Goal: Information Seeking & Learning: Learn about a topic

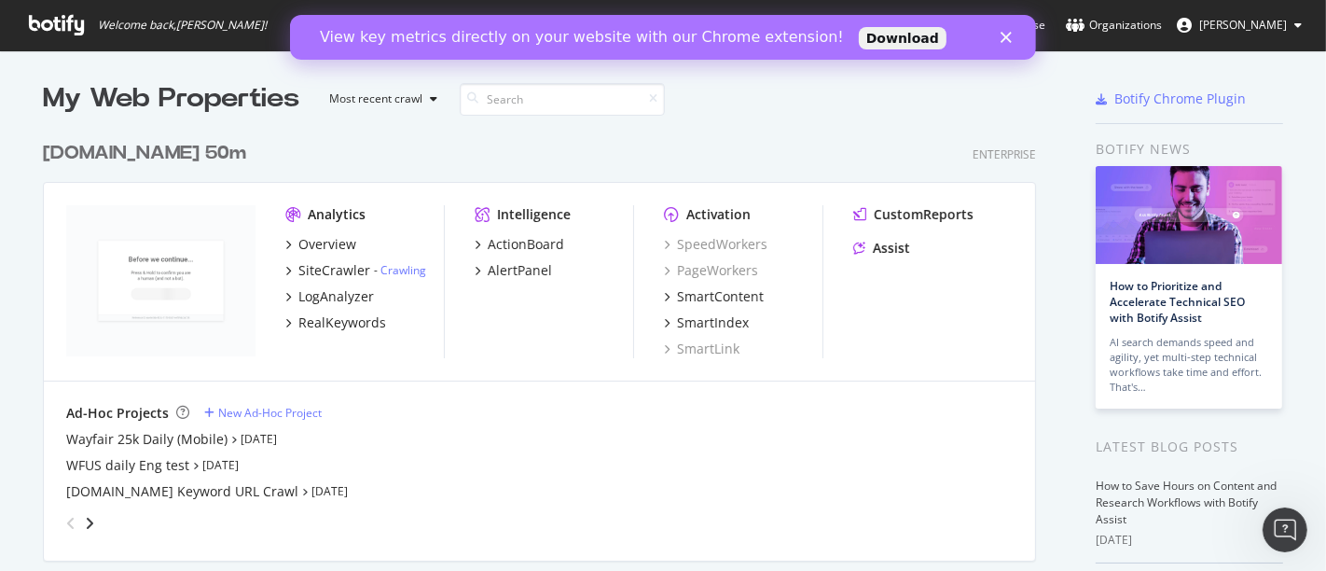
scroll to position [4221, 992]
click at [506, 162] on div "[DOMAIN_NAME] 50m Enterprise" at bounding box center [539, 153] width 993 height 27
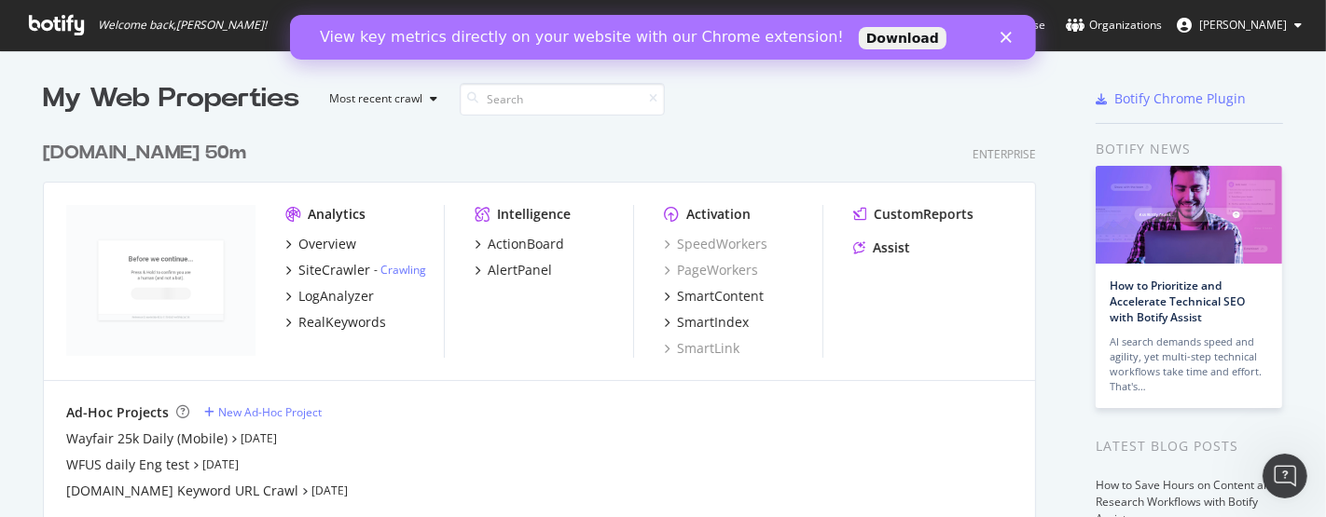
scroll to position [501, 1294]
click at [821, 196] on div "Analytics Overview SiteCrawler - Crawling LogAnalyzer RealKeywords Intelligence…" at bounding box center [539, 282] width 991 height 199
click at [608, 401] on div "Ad-Hoc Projects New Ad-Hoc Project Wayfair 25k Daily (Mobile) [DATE] WFUS daily…" at bounding box center [539, 470] width 991 height 179
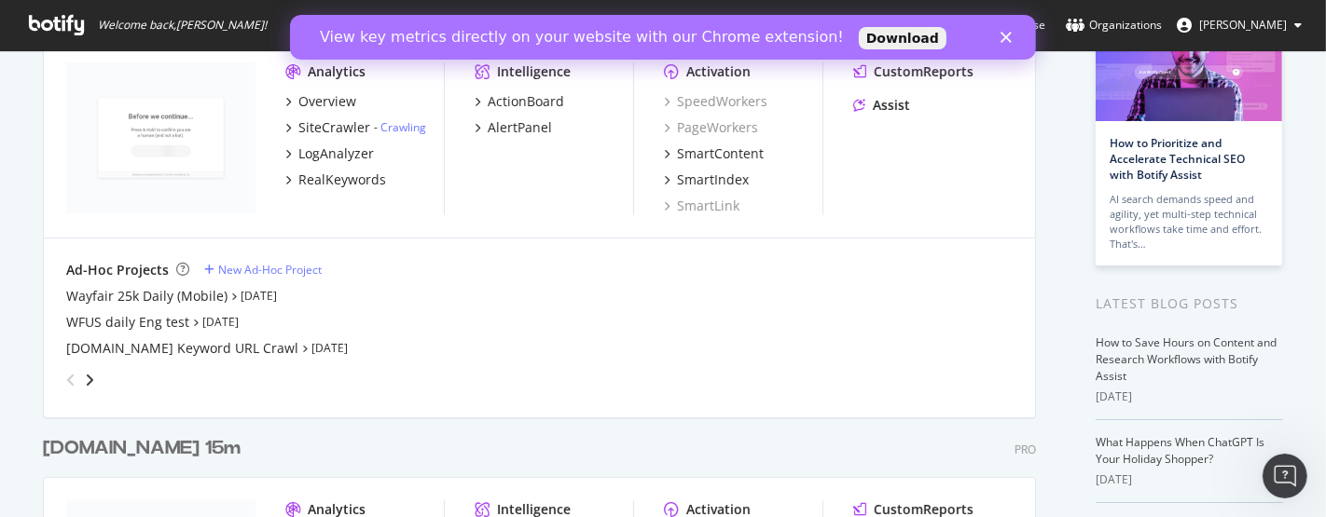
scroll to position [0, 0]
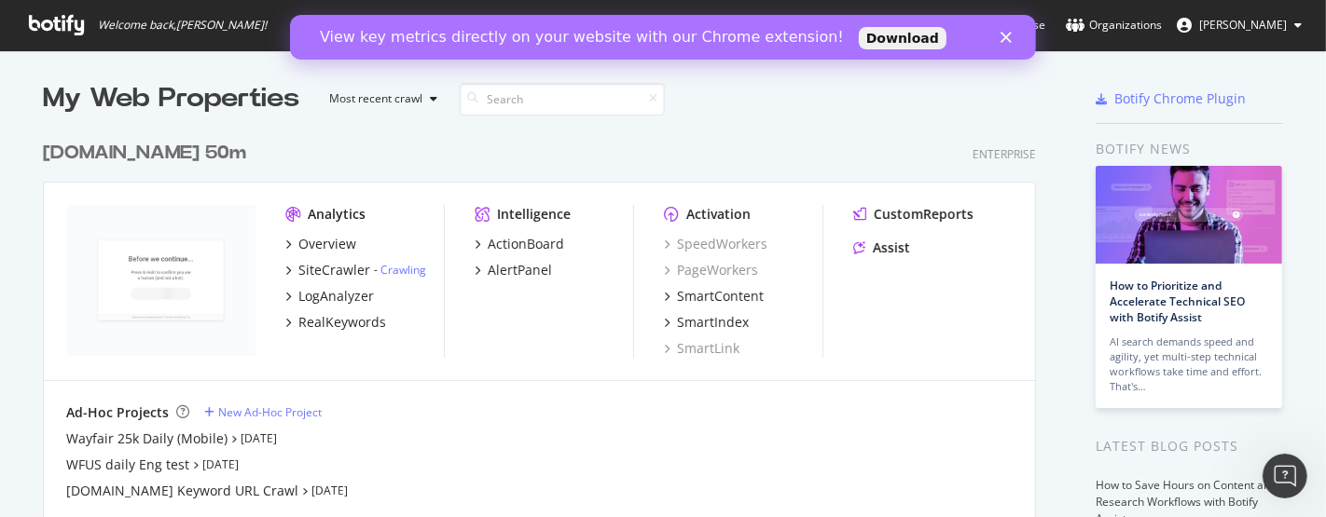
click at [141, 161] on div "[DOMAIN_NAME] 50m" at bounding box center [144, 153] width 203 height 27
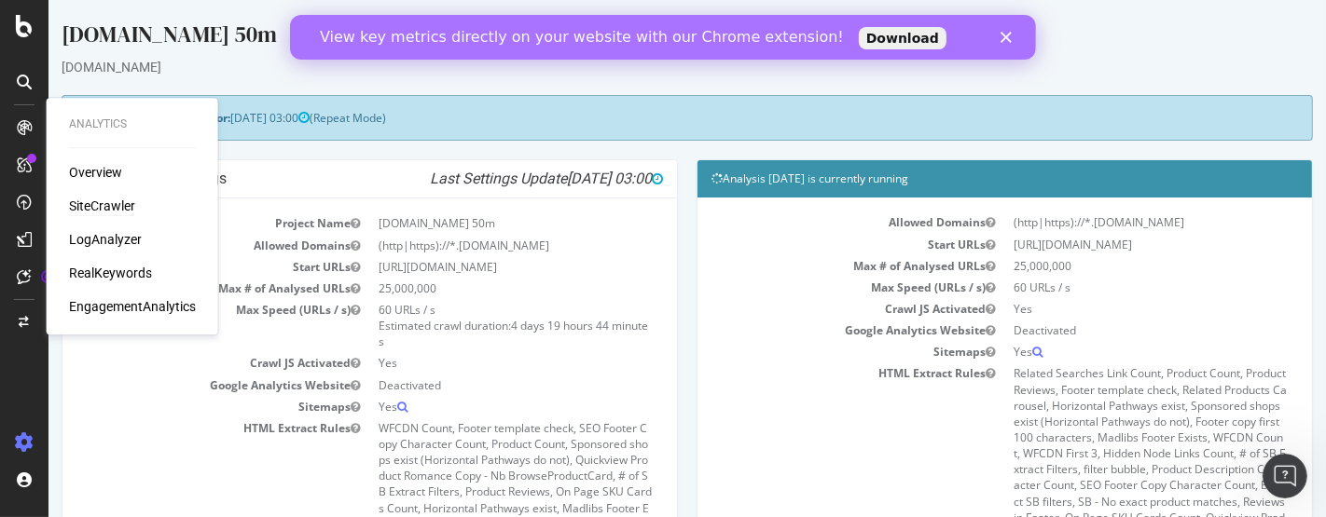
click at [107, 203] on div "SiteCrawler" at bounding box center [102, 206] width 66 height 19
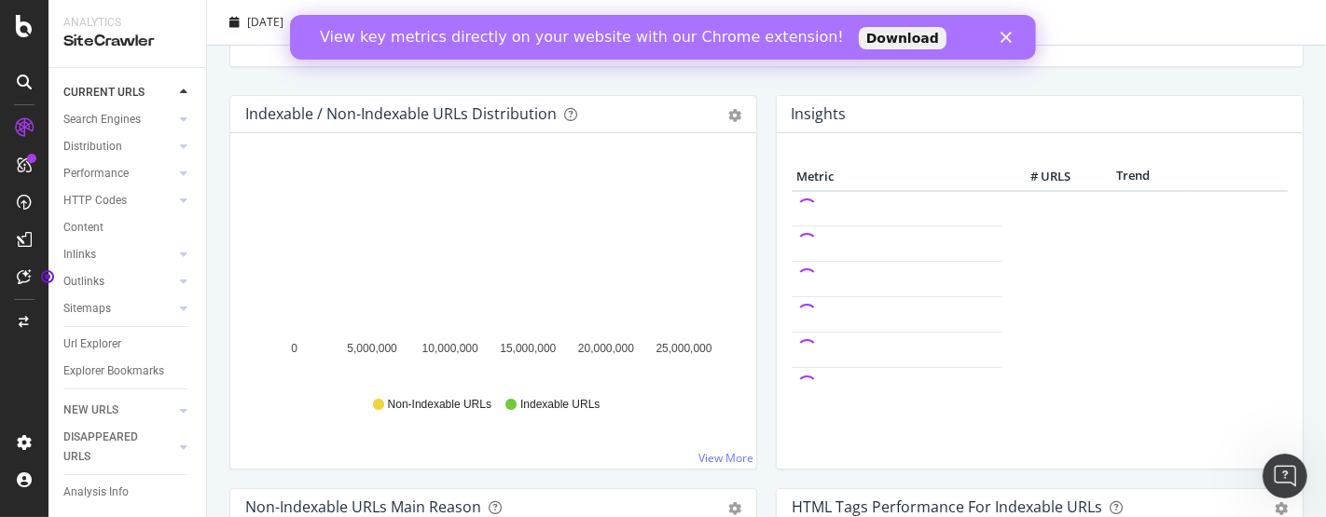
scroll to position [126, 0]
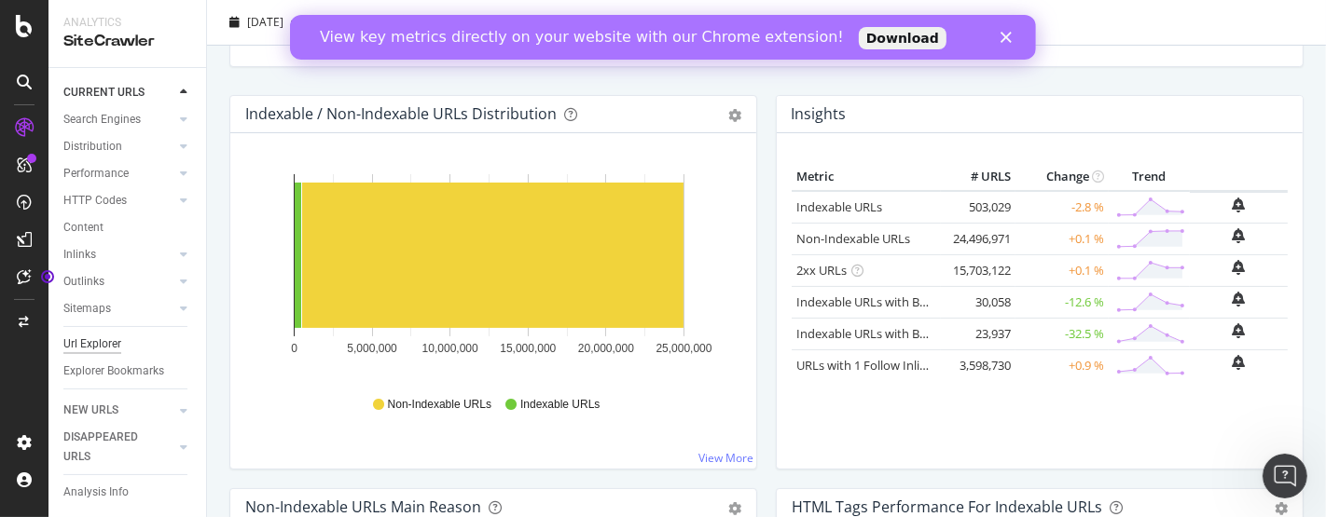
click at [95, 335] on div "Url Explorer" at bounding box center [92, 345] width 58 height 20
click at [105, 335] on div "Url Explorer" at bounding box center [92, 345] width 58 height 20
click at [99, 335] on div "Url Explorer" at bounding box center [92, 345] width 58 height 20
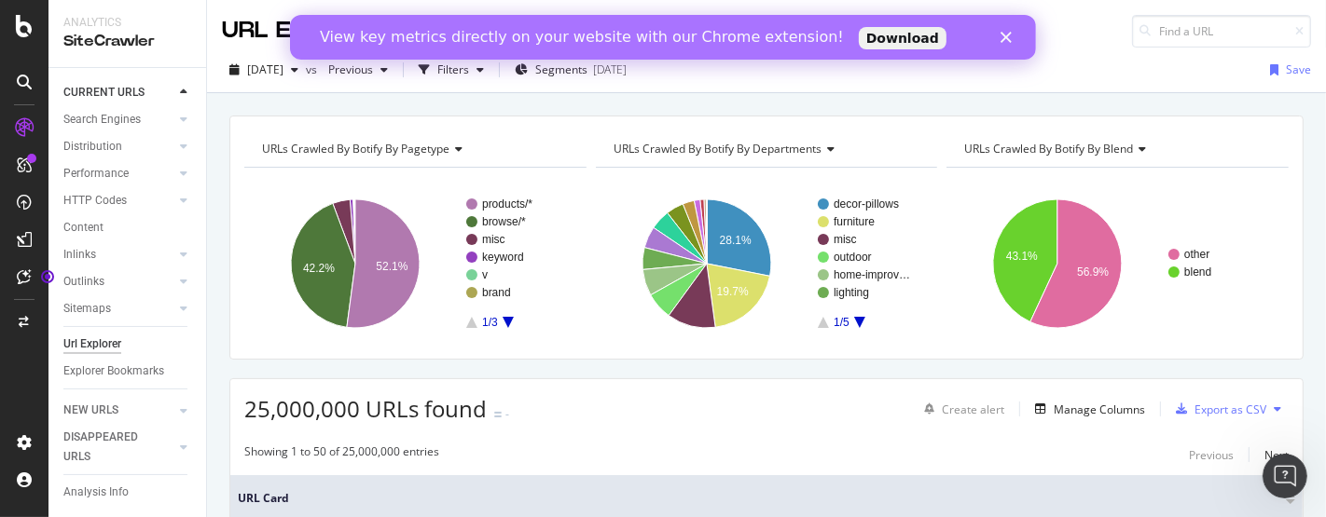
click at [1005, 33] on icon "Close" at bounding box center [1004, 37] width 11 height 11
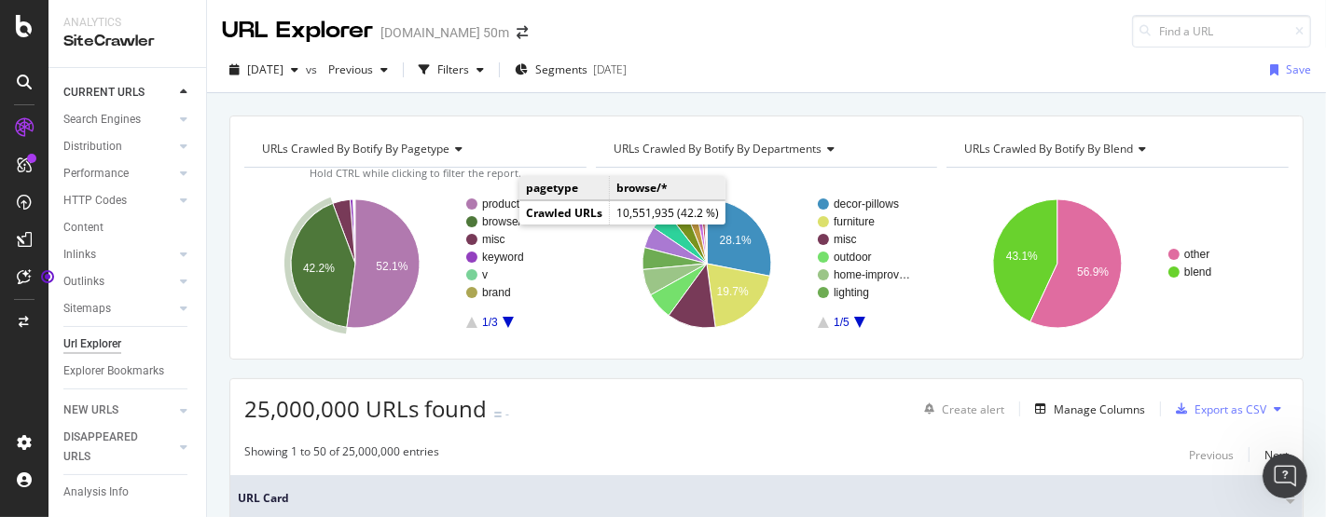
click at [500, 223] on text "browse/*" at bounding box center [504, 221] width 44 height 13
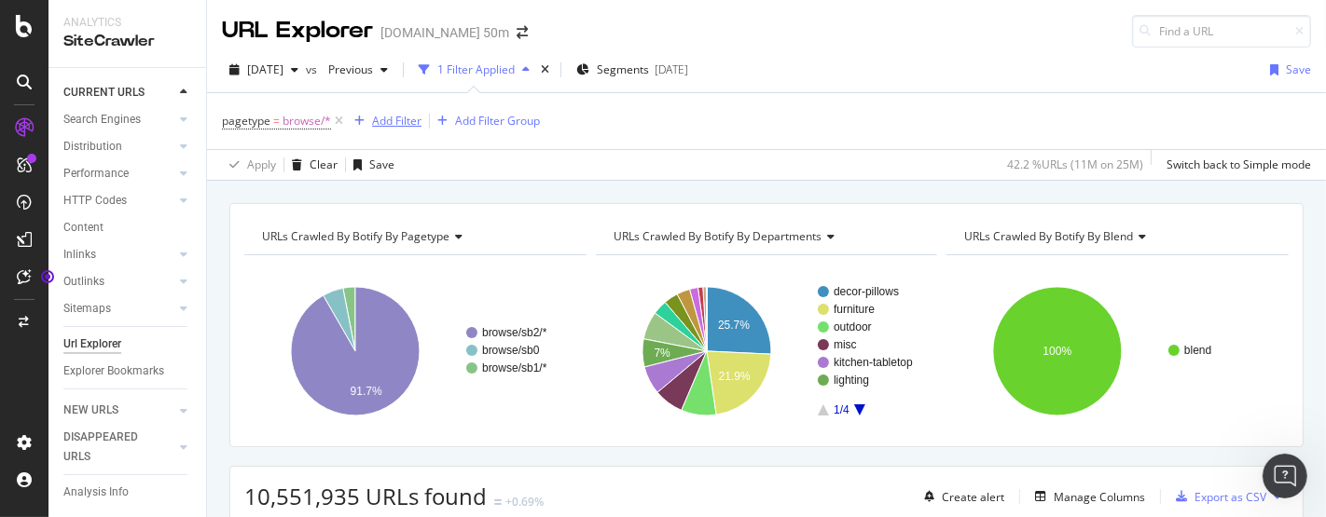
click at [389, 125] on div "Add Filter" at bounding box center [396, 121] width 49 height 16
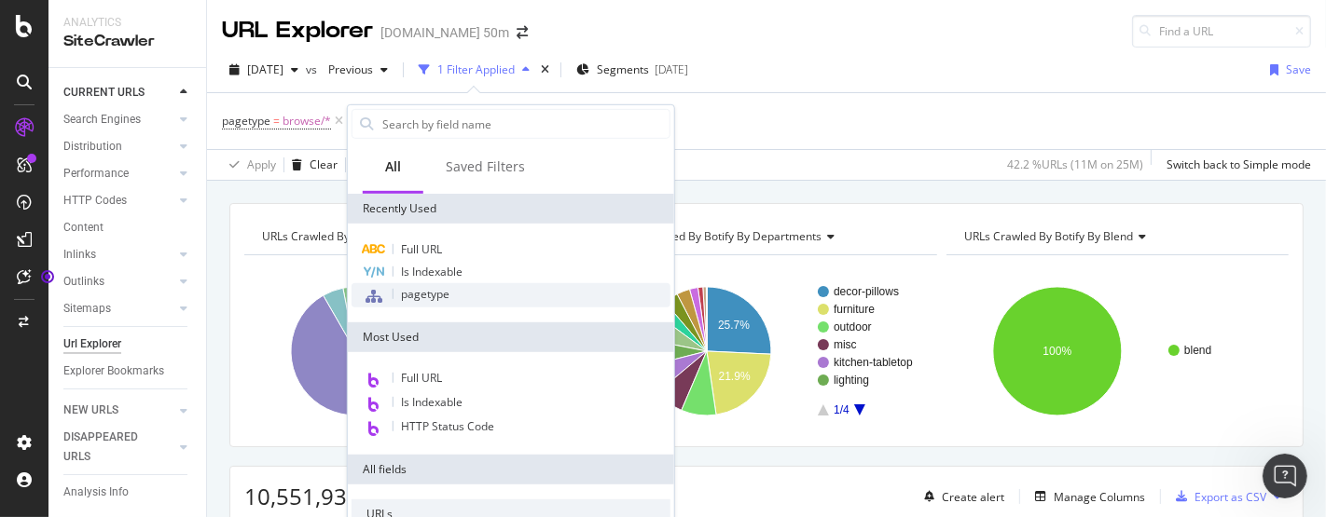
click at [474, 285] on div "pagetype" at bounding box center [510, 295] width 319 height 24
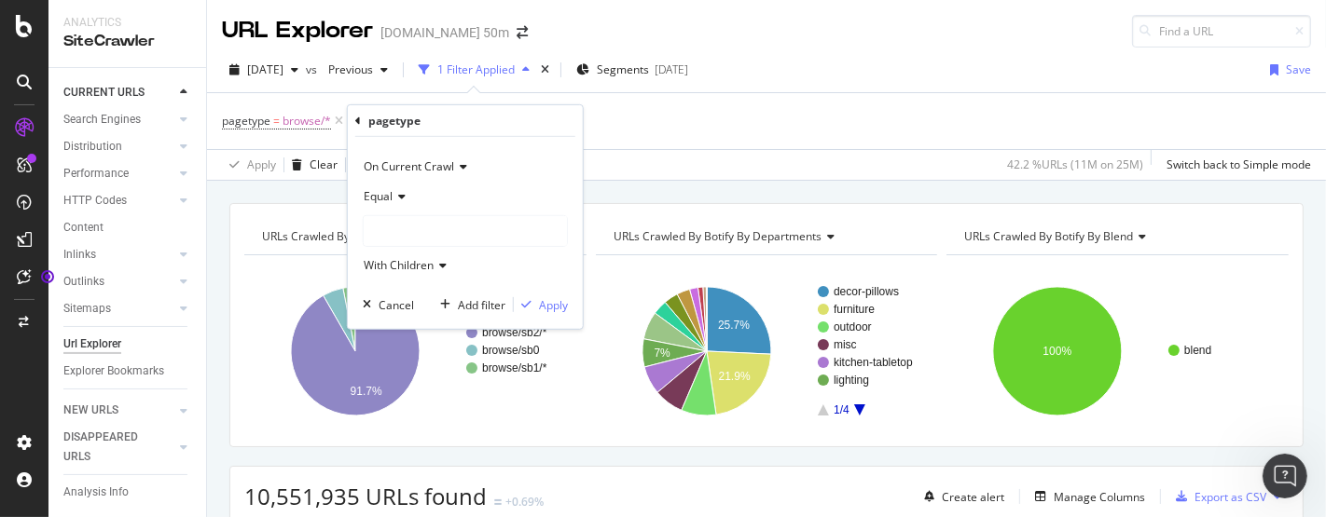
click at [387, 190] on span "Equal" at bounding box center [378, 196] width 29 height 16
click at [458, 201] on div "Equal" at bounding box center [465, 197] width 205 height 30
click at [464, 234] on div "browse" at bounding box center [465, 231] width 203 height 30
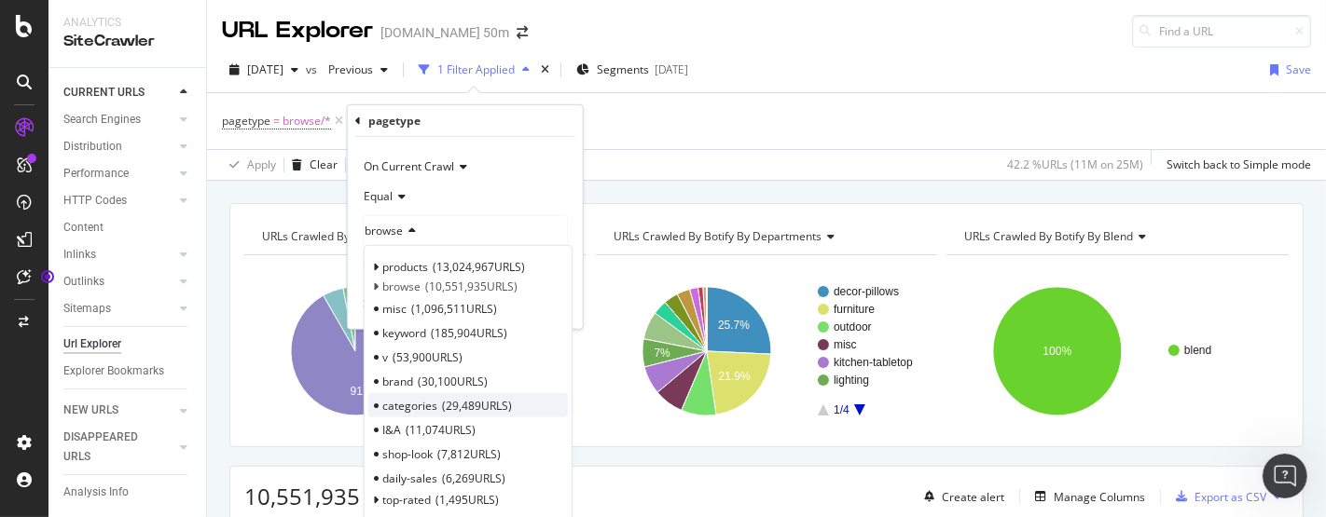
click at [484, 406] on span "29,489 URLS" at bounding box center [477, 406] width 70 height 16
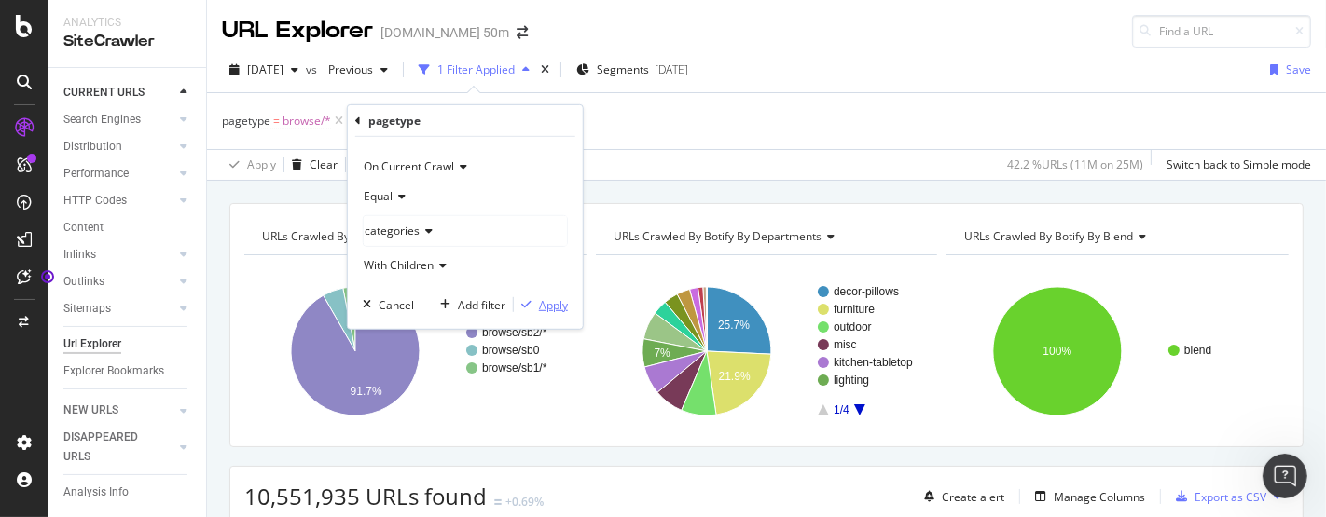
click at [555, 306] on div "Apply" at bounding box center [553, 304] width 29 height 16
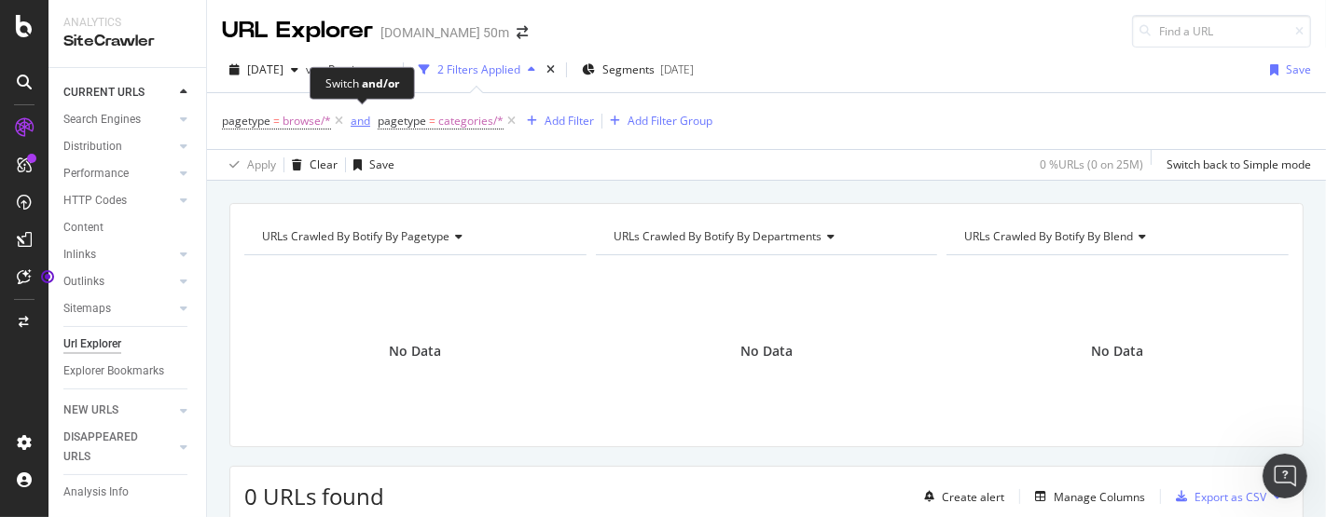
click at [360, 118] on div "and" at bounding box center [361, 121] width 20 height 16
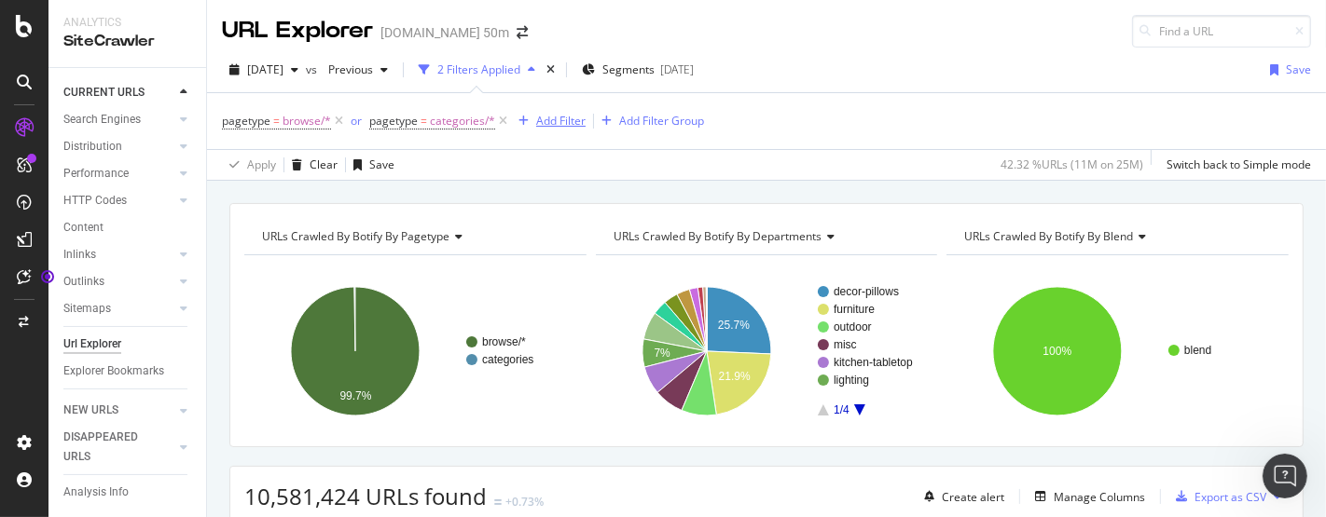
click at [557, 129] on div "Add Filter" at bounding box center [548, 121] width 75 height 21
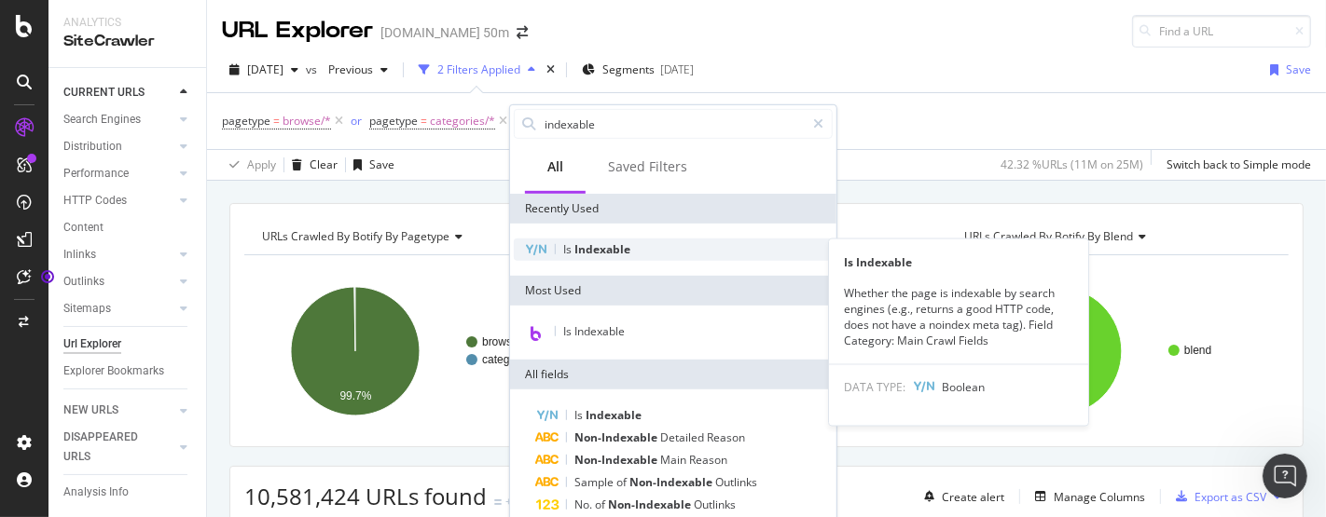
type input "indexable"
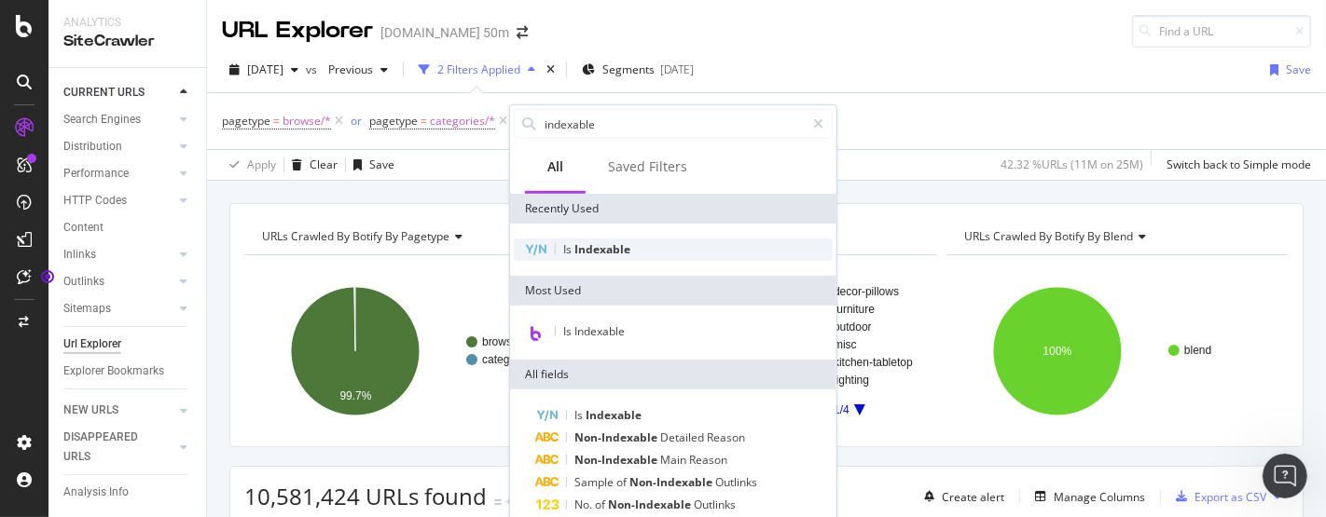
click at [617, 249] on span "Indexable" at bounding box center [602, 249] width 56 height 16
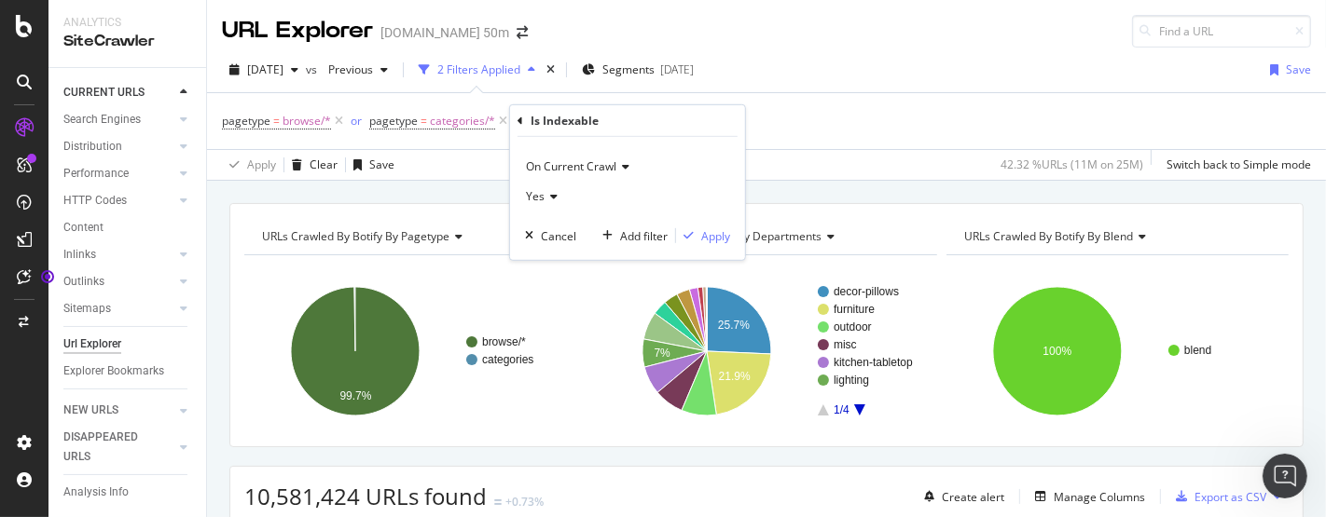
click at [722, 248] on div "On Current Crawl Yes Cancel Add filter Apply" at bounding box center [627, 198] width 235 height 123
click at [723, 233] on div "Apply" at bounding box center [715, 235] width 29 height 16
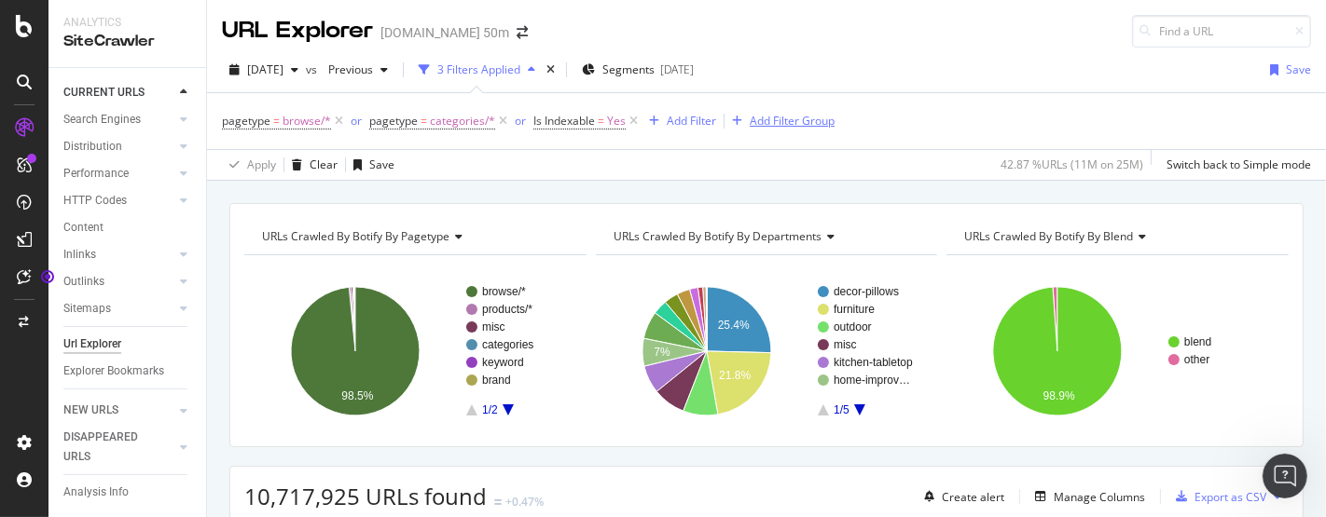
click at [767, 126] on div "Add Filter Group" at bounding box center [792, 121] width 85 height 16
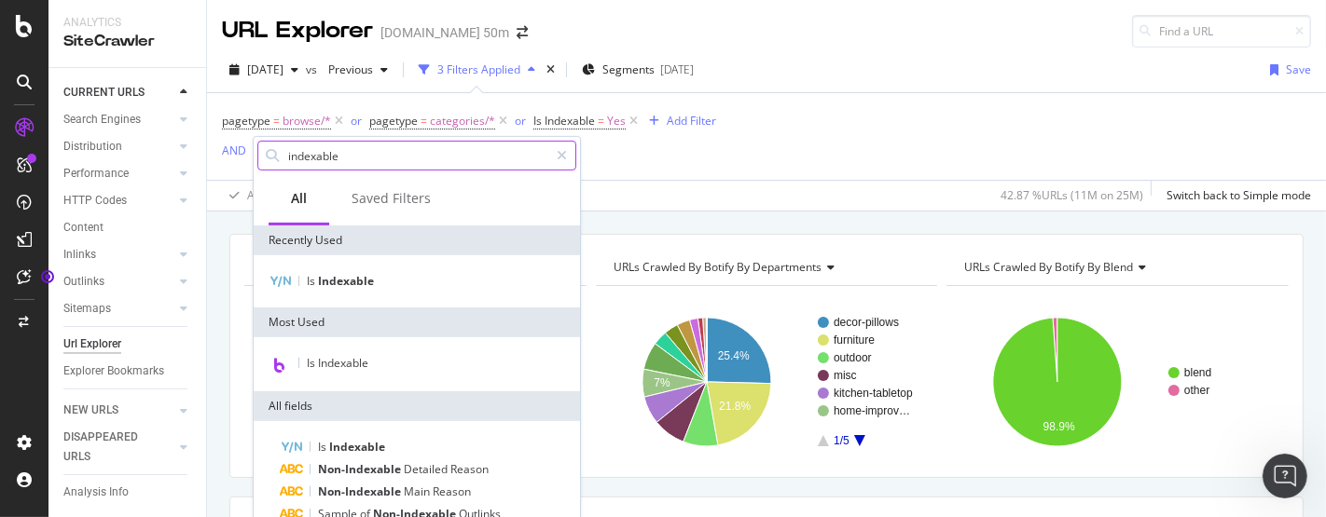
click at [384, 154] on input "indexable" at bounding box center [417, 156] width 262 height 28
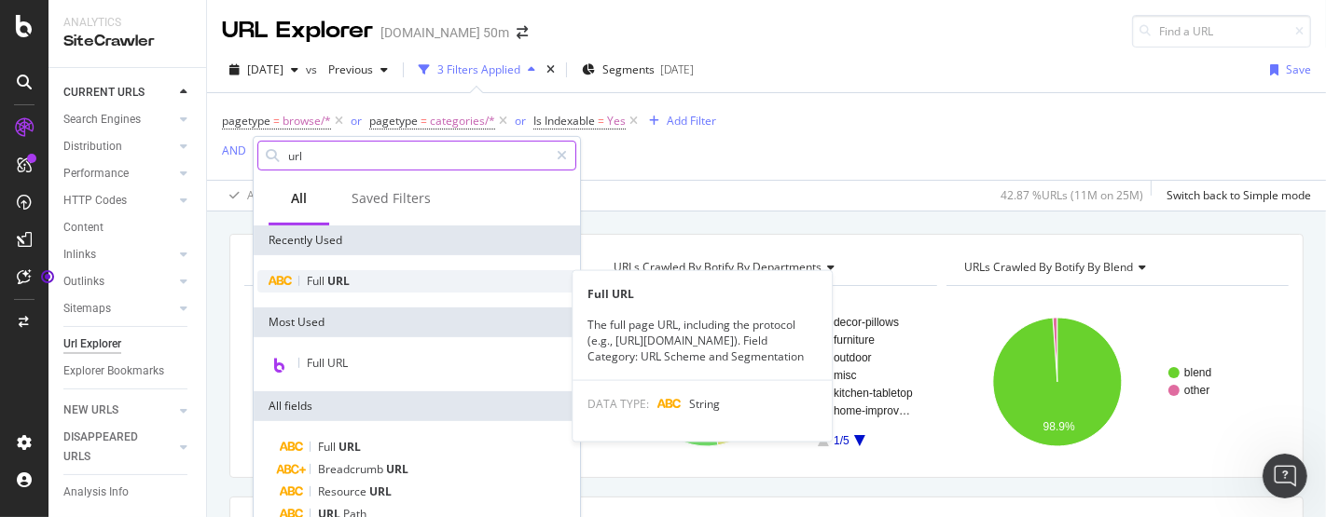
type input "url"
click at [359, 280] on div "Full URL" at bounding box center [416, 281] width 319 height 22
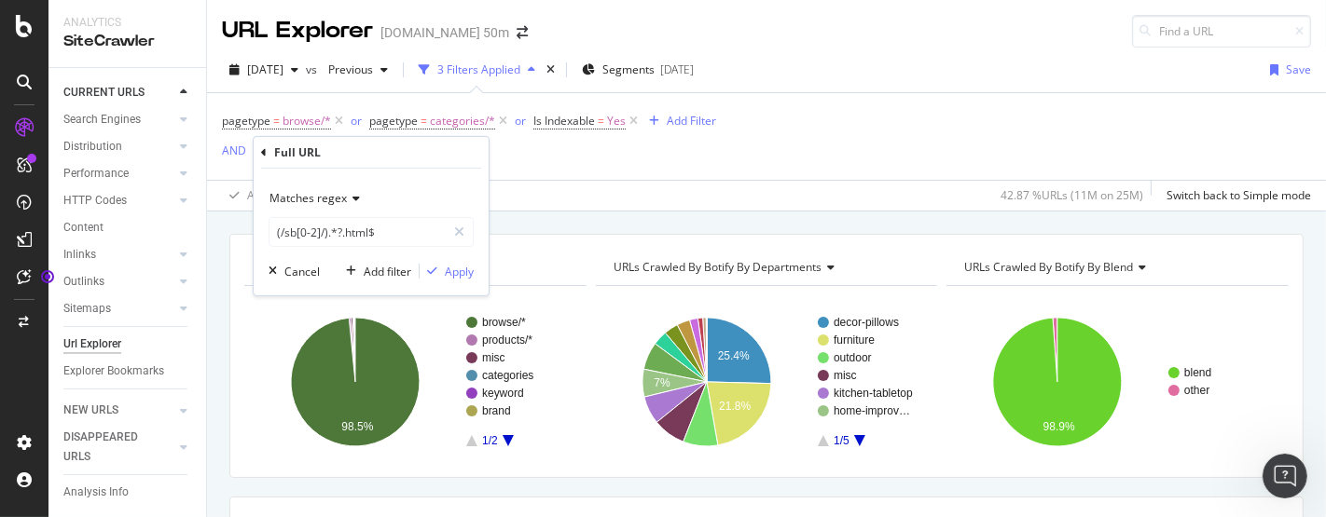
click at [346, 203] on div "Matches regex" at bounding box center [371, 199] width 205 height 30
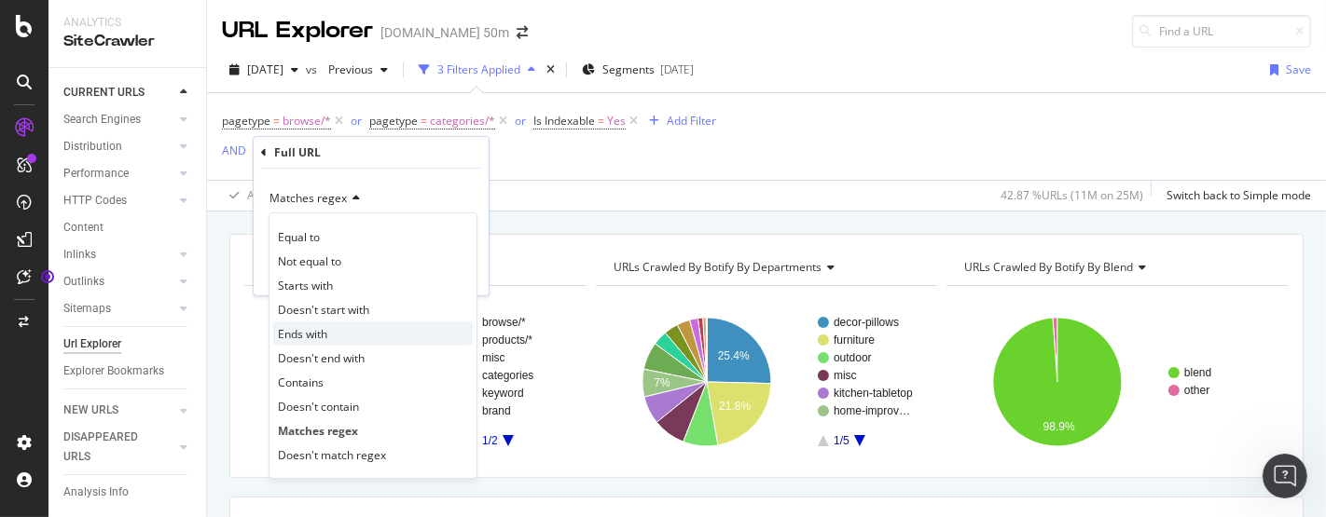
click at [309, 331] on span "Ends with" at bounding box center [302, 333] width 49 height 16
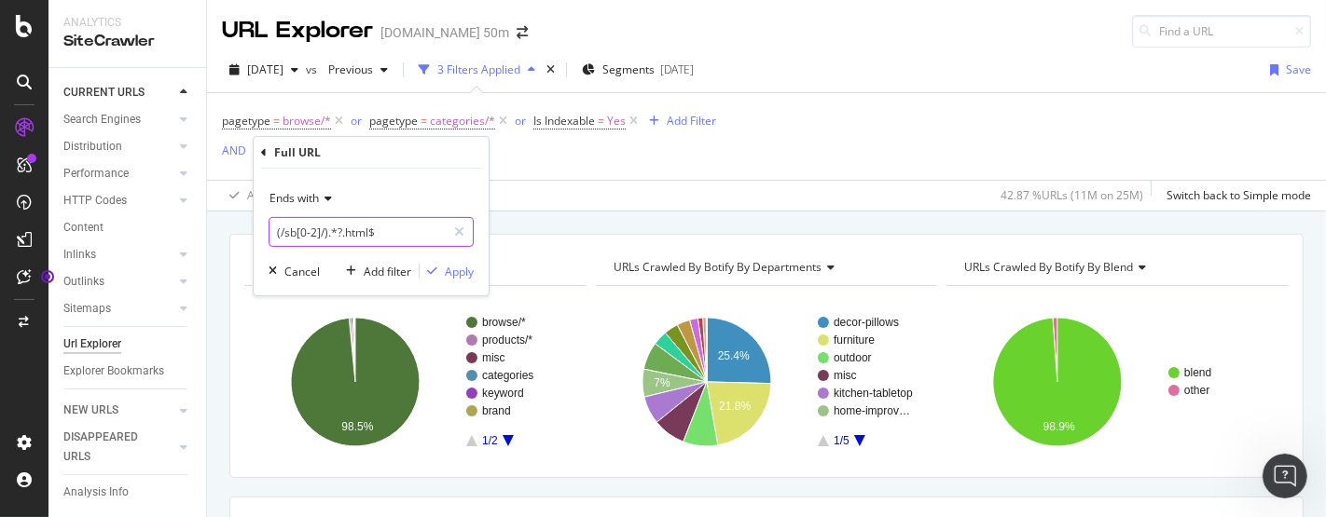
click at [393, 227] on input "(/sb[0-2]/).*?.html$" at bounding box center [357, 232] width 176 height 30
type input ".html"
click at [461, 269] on div "Apply" at bounding box center [459, 271] width 29 height 16
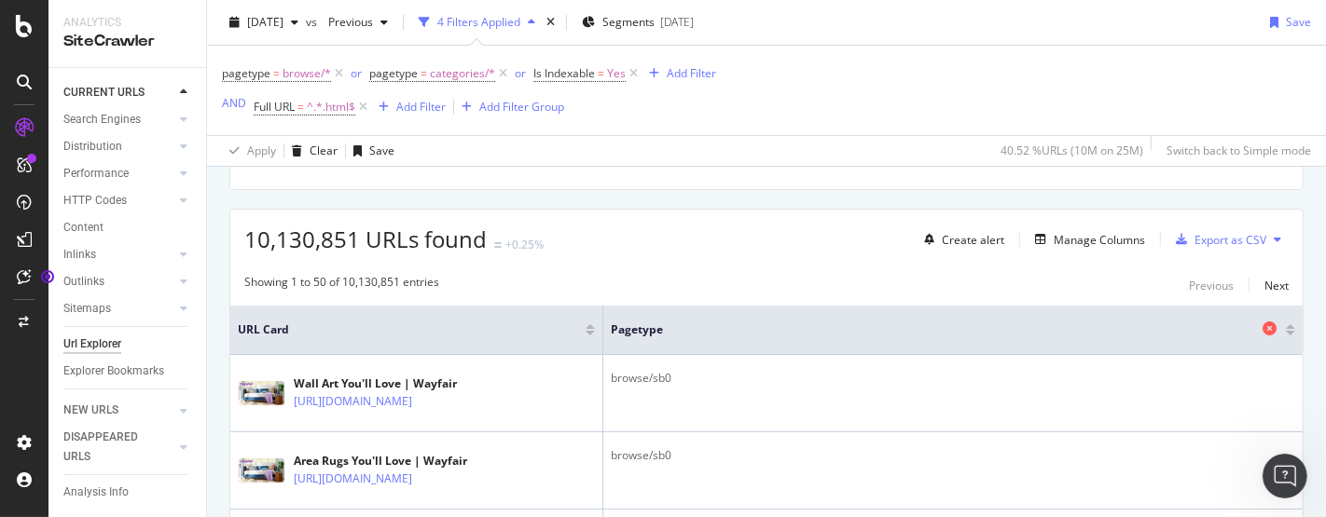
scroll to position [296, 0]
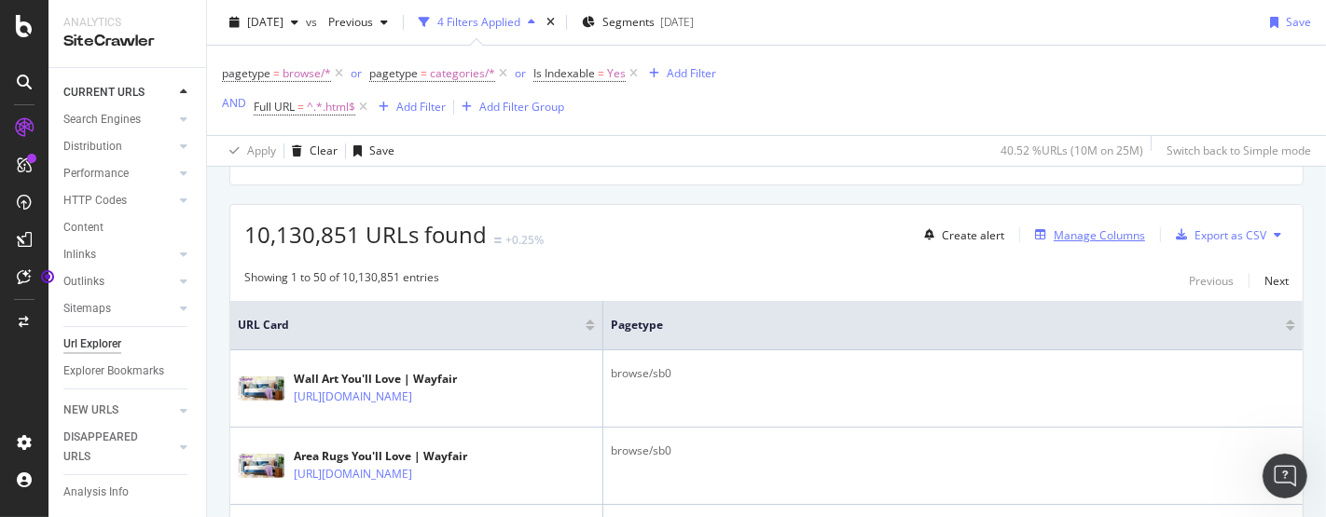
click at [1061, 227] on div "Manage Columns" at bounding box center [1099, 235] width 91 height 16
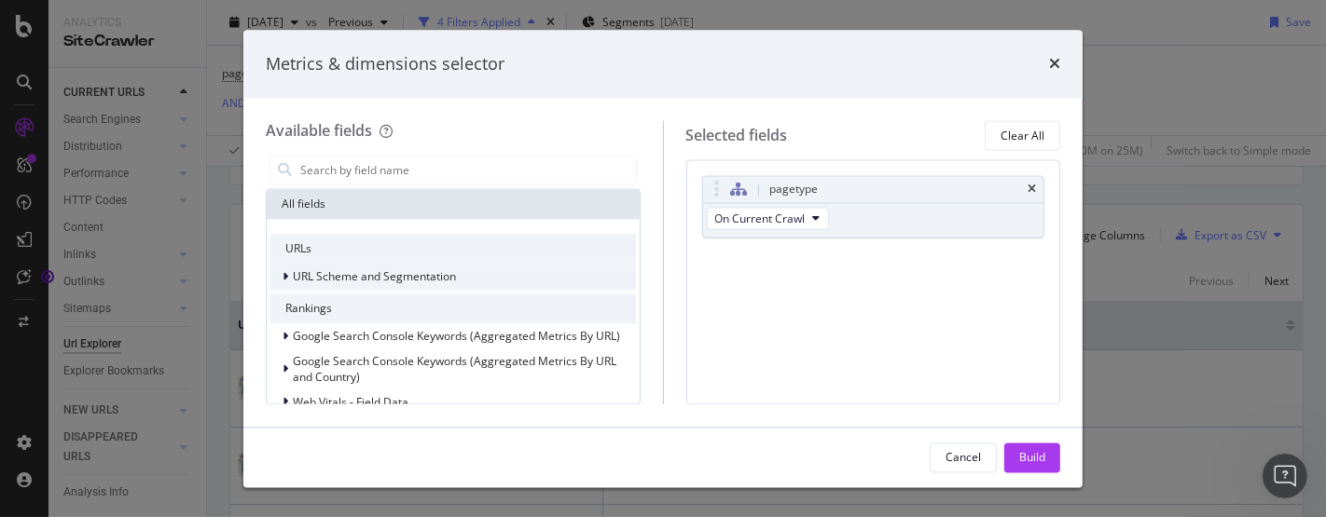
scroll to position [474, 0]
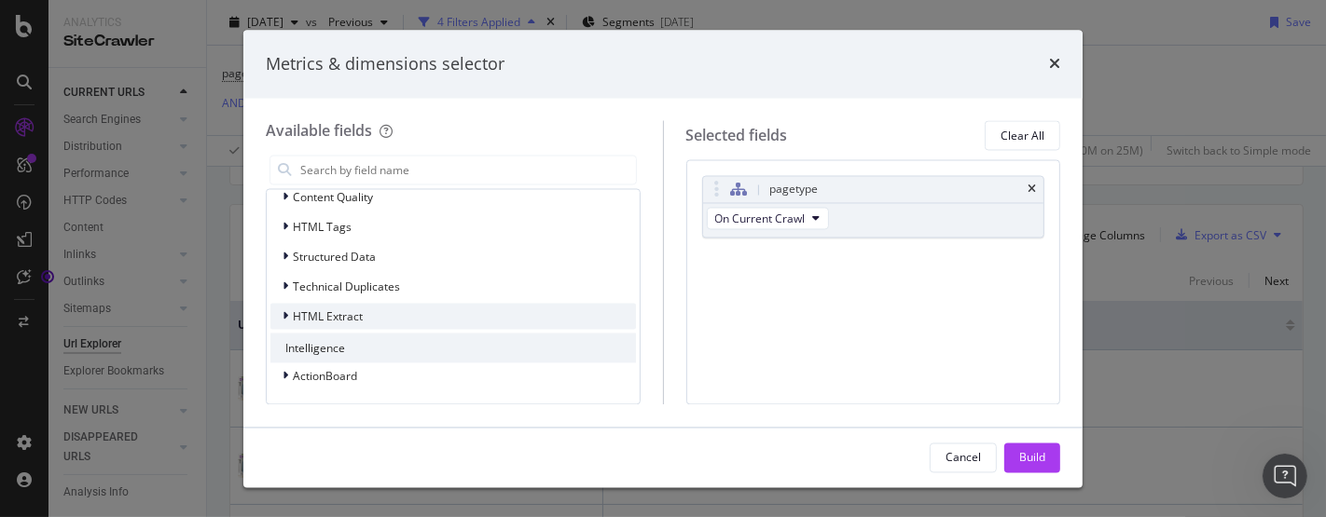
click at [324, 325] on div "HTML Extract" at bounding box center [452, 317] width 365 height 26
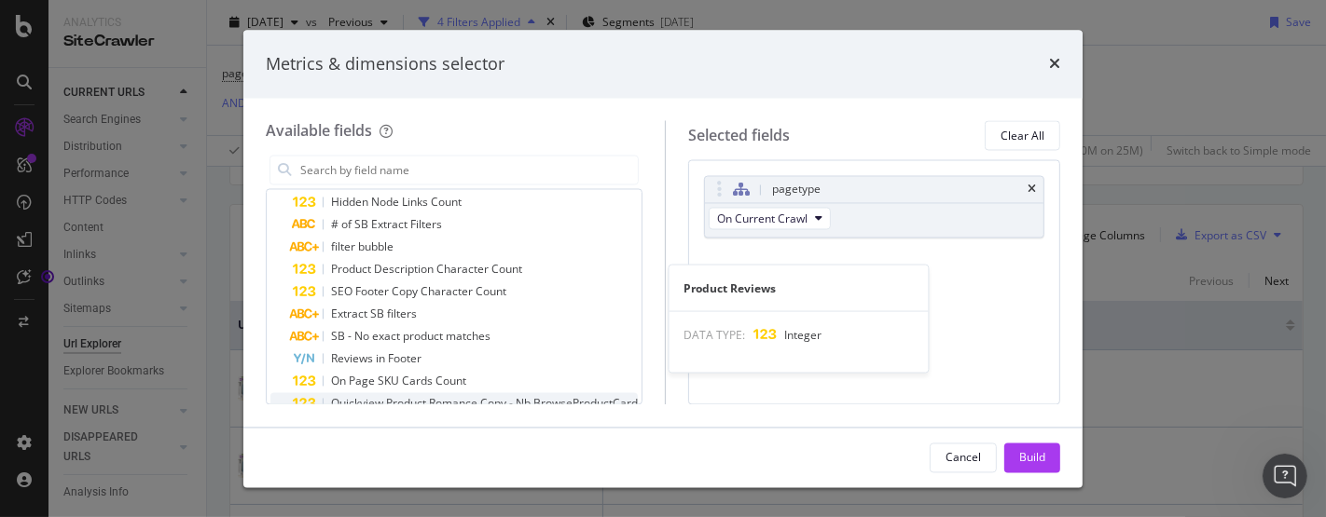
scroll to position [0, 0]
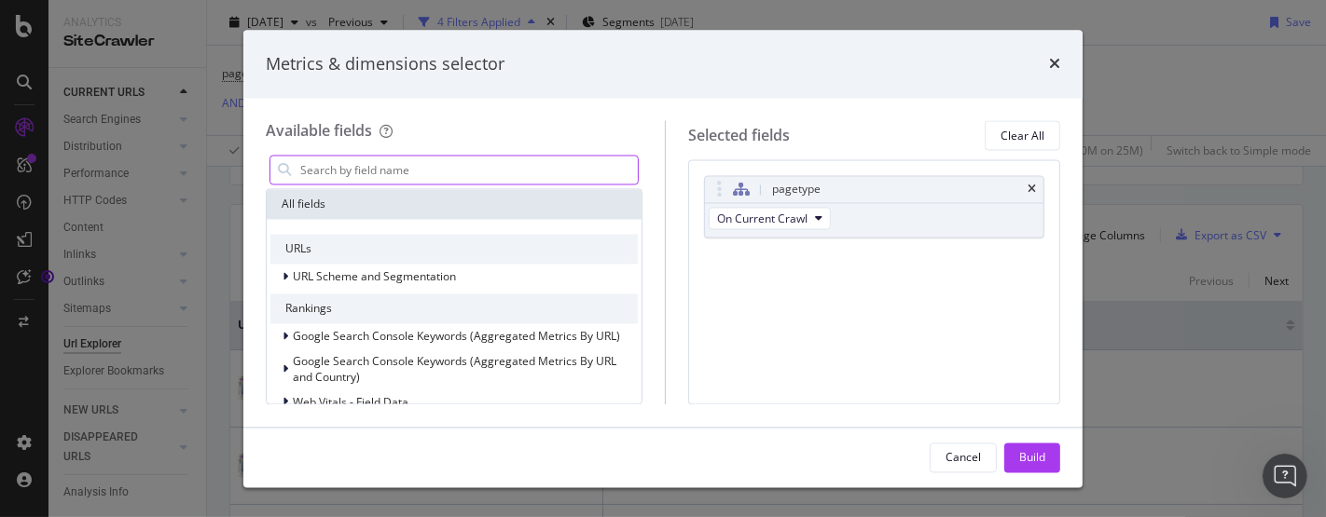
click at [389, 169] on input "modal" at bounding box center [467, 171] width 339 height 28
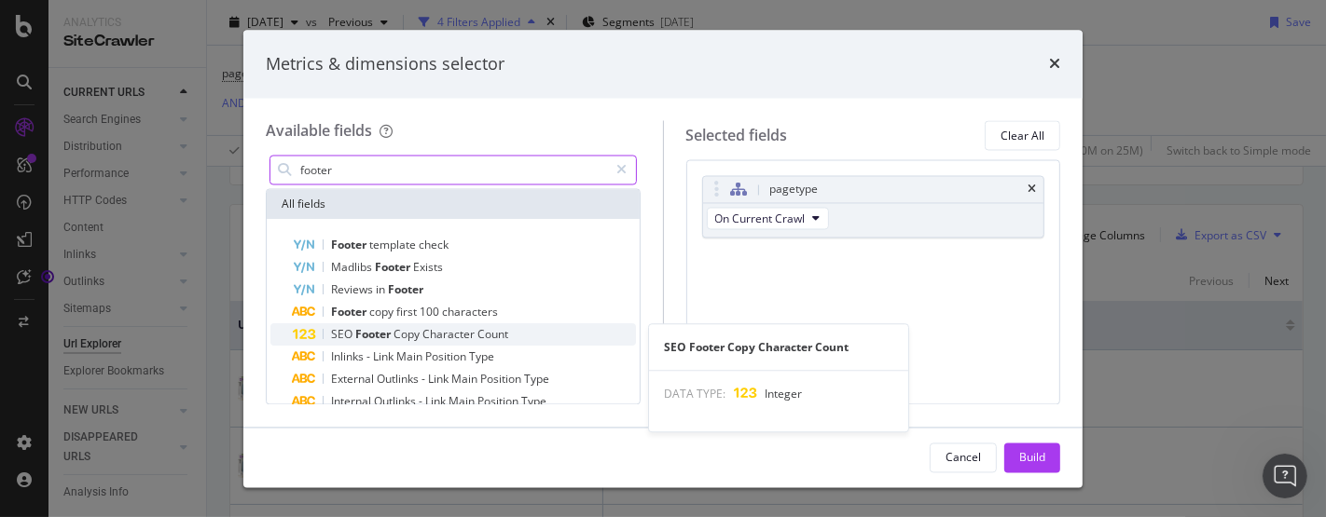
type input "footer"
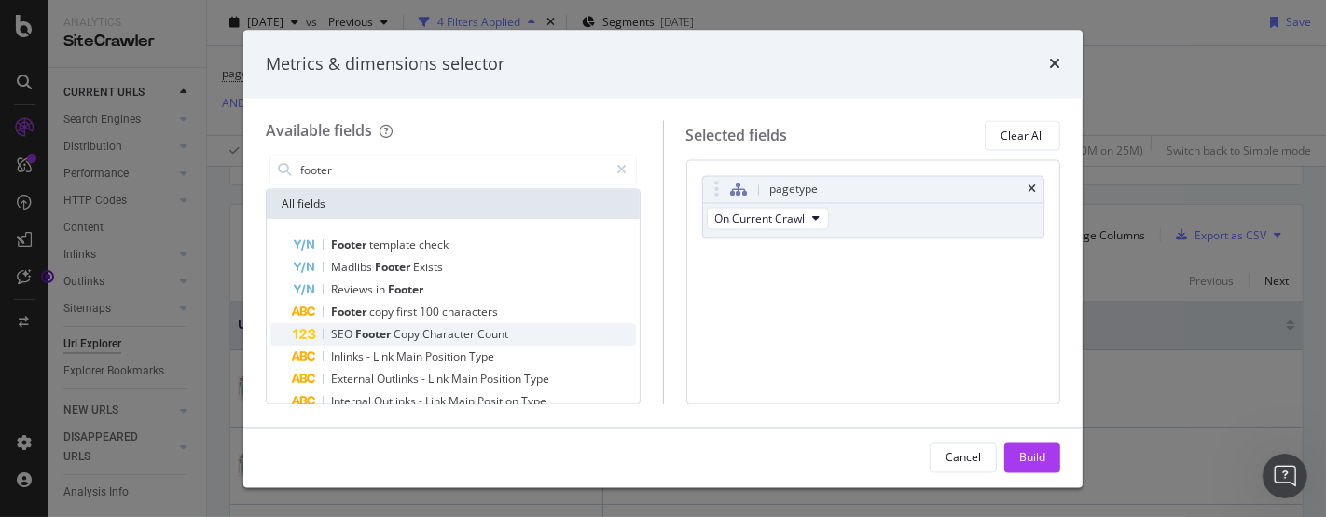
click at [432, 334] on span "Character" at bounding box center [449, 335] width 55 height 16
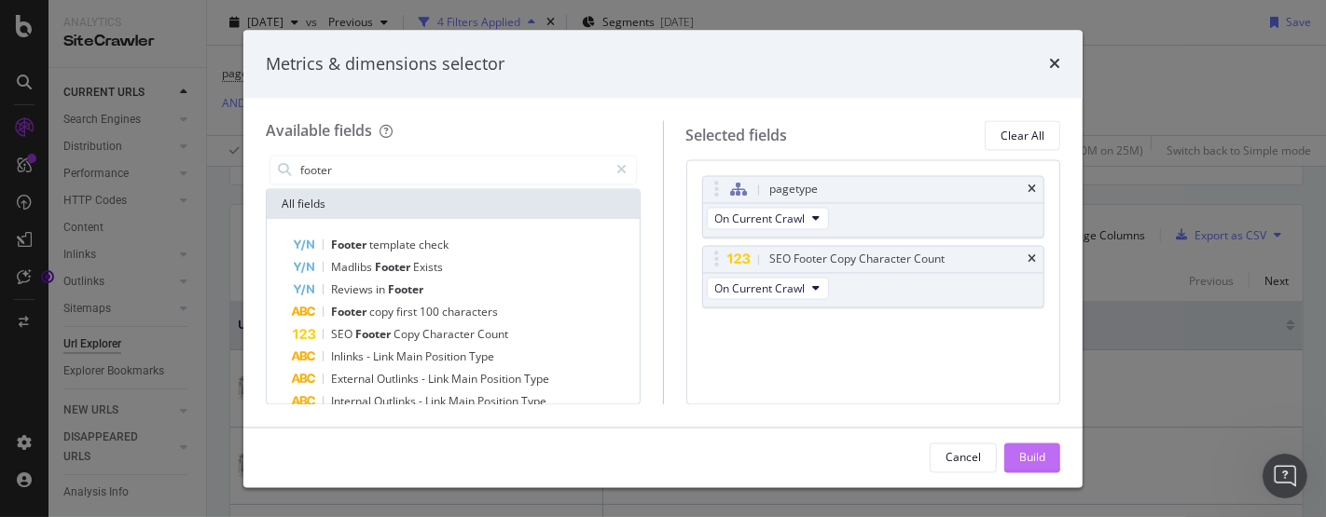
click at [1014, 454] on button "Build" at bounding box center [1032, 458] width 56 height 30
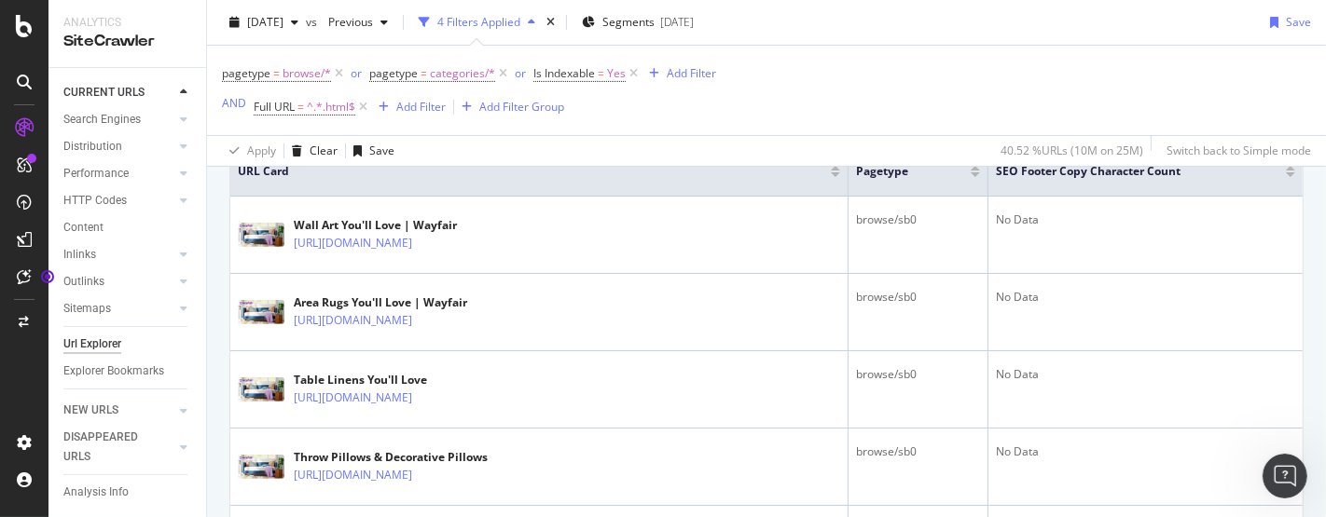
scroll to position [434, 0]
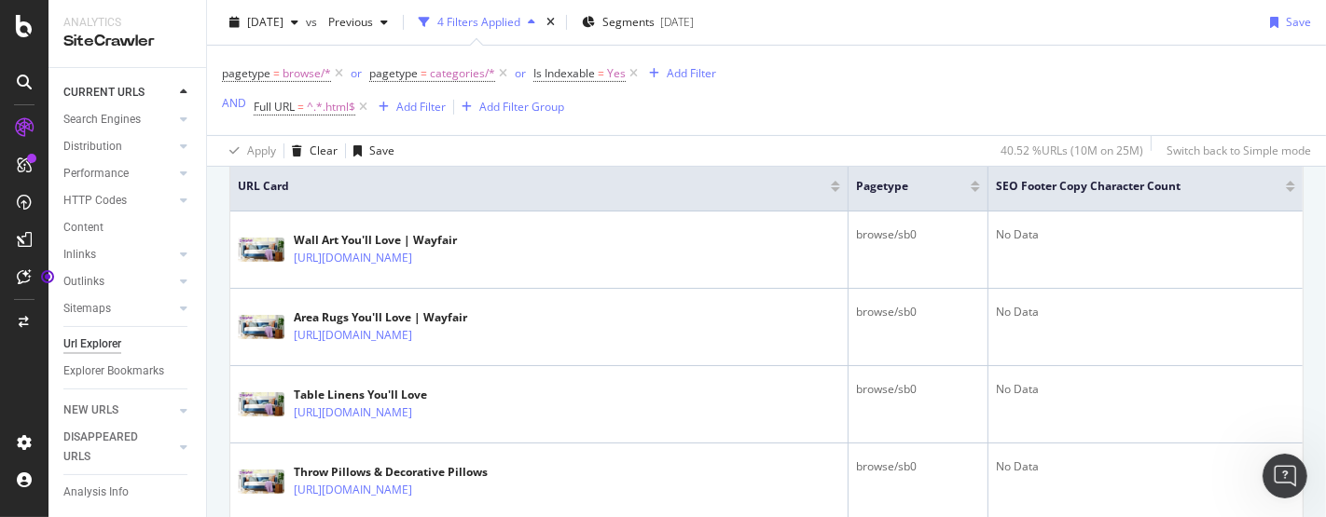
click at [1286, 187] on div at bounding box center [1290, 189] width 9 height 5
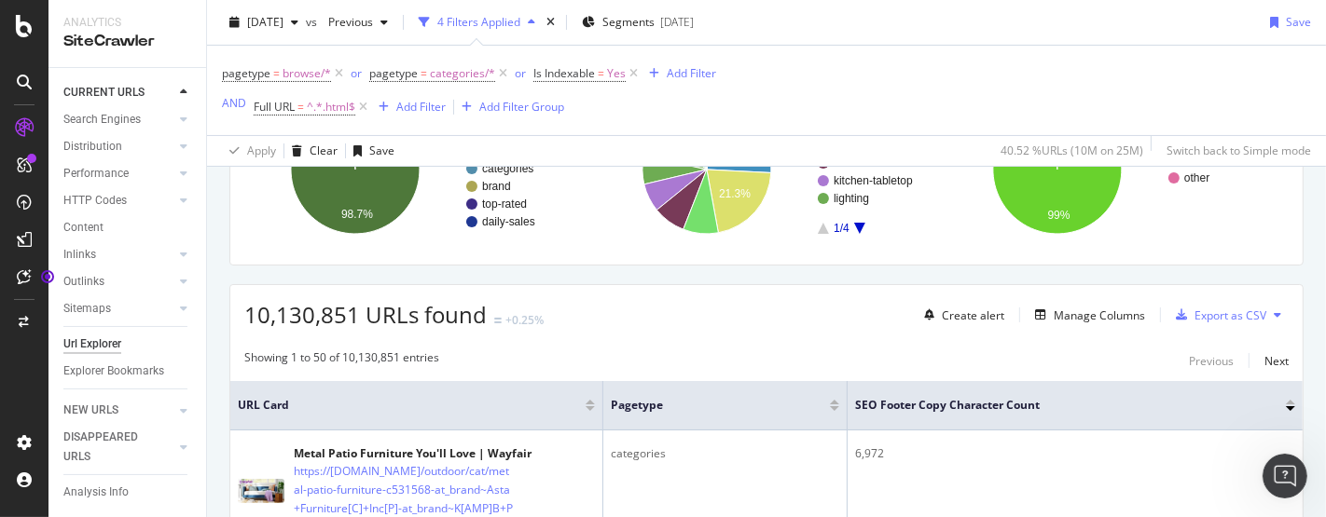
scroll to position [133, 0]
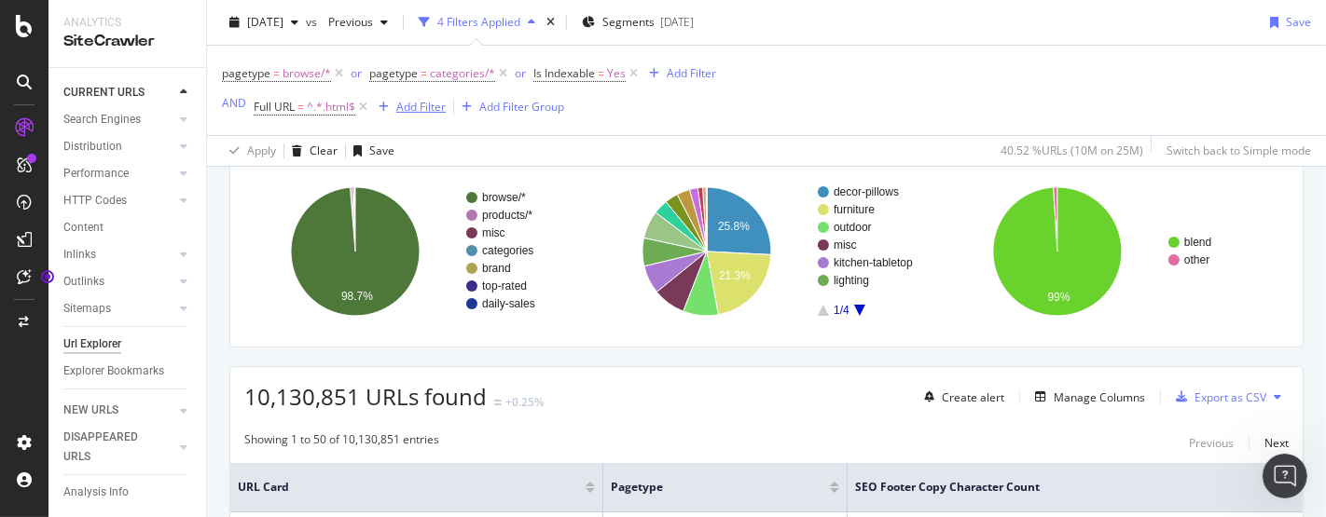
click at [404, 107] on div "Add Filter" at bounding box center [420, 107] width 49 height 16
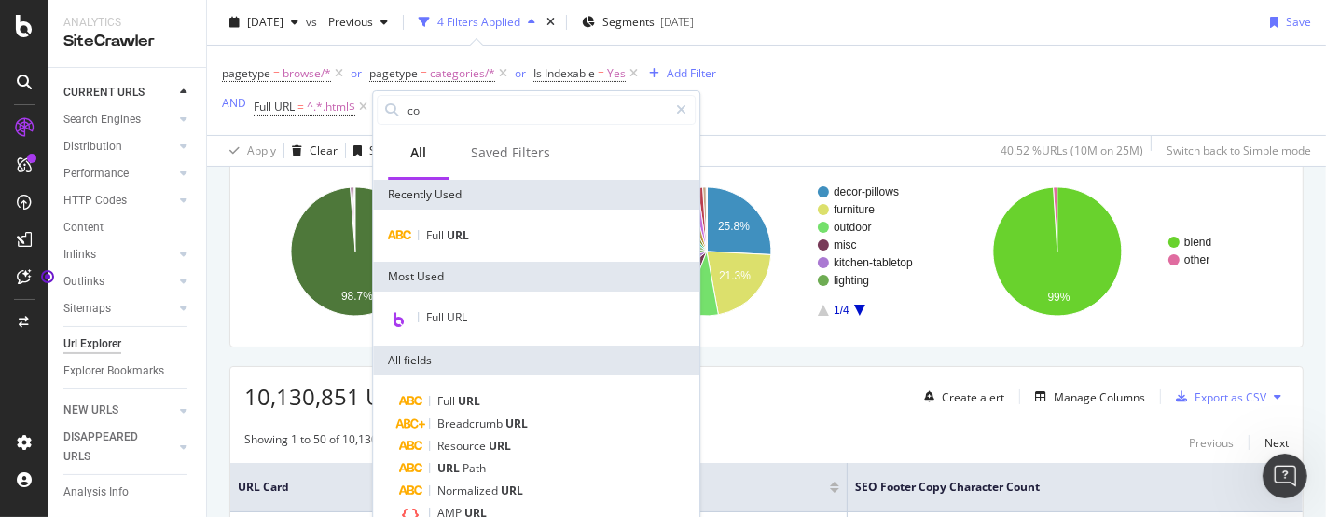
type input "c"
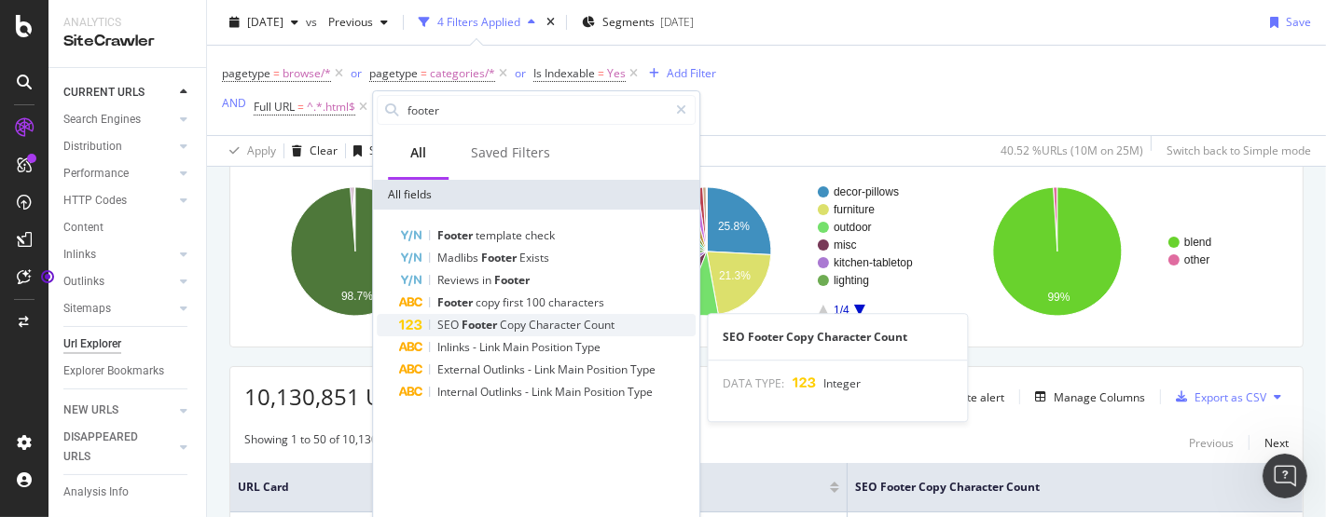
type input "footer"
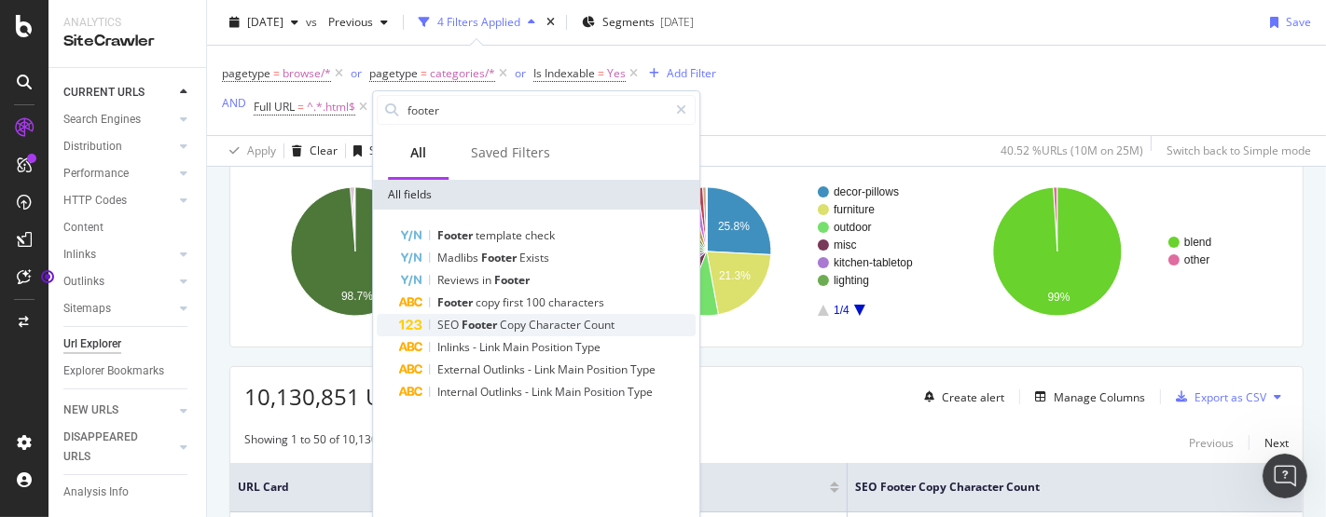
click at [567, 326] on span "Character" at bounding box center [556, 325] width 55 height 16
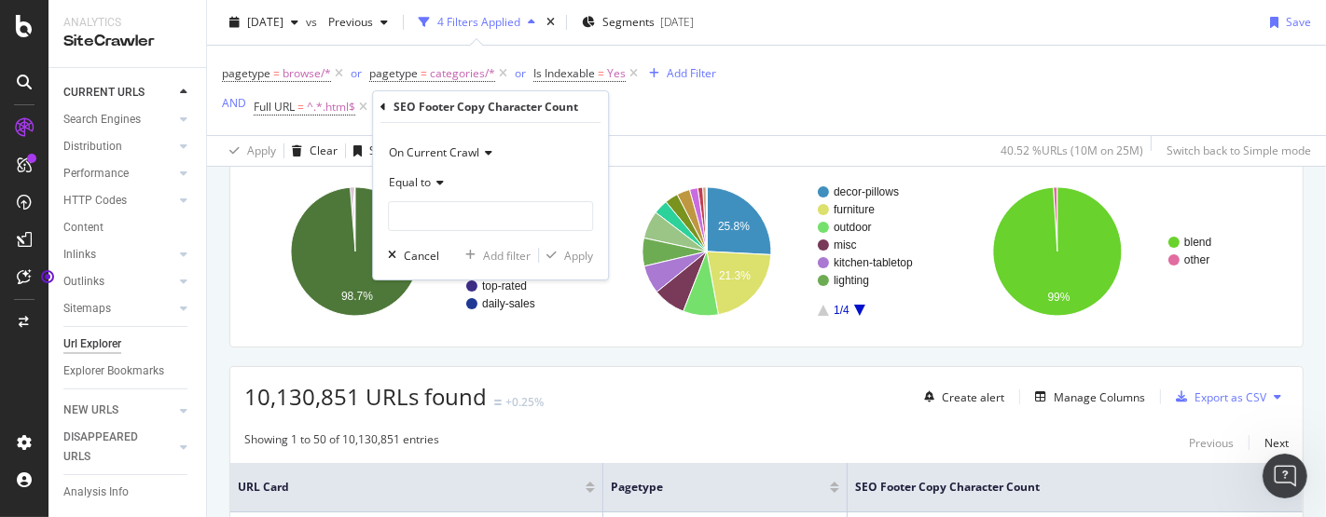
click at [421, 188] on span "Equal to" at bounding box center [410, 182] width 42 height 16
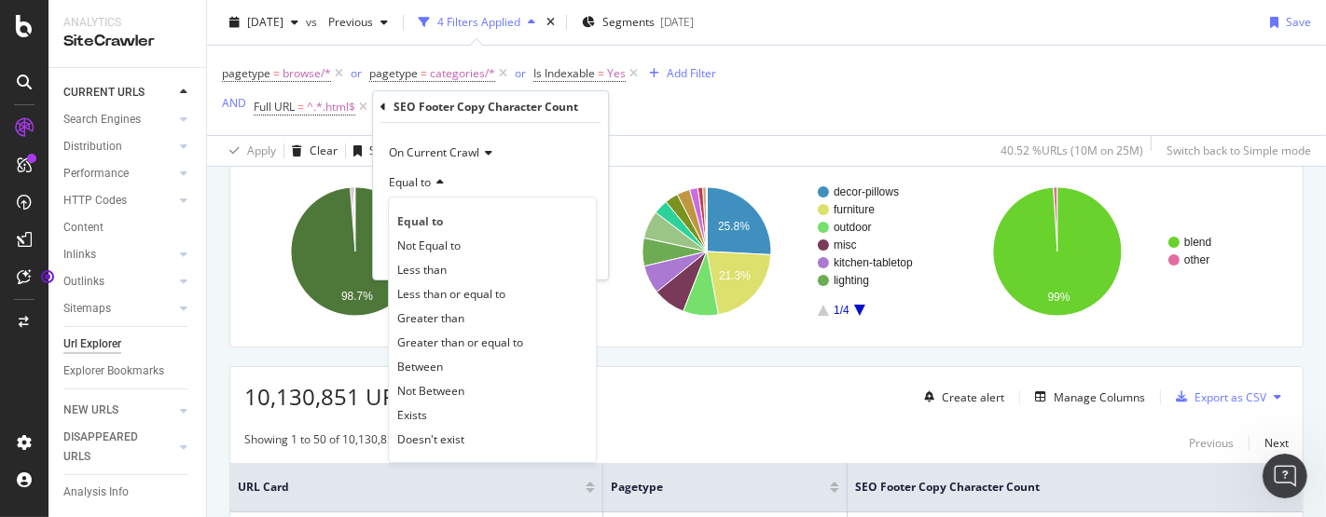
click at [570, 172] on div "Equal to" at bounding box center [490, 183] width 205 height 30
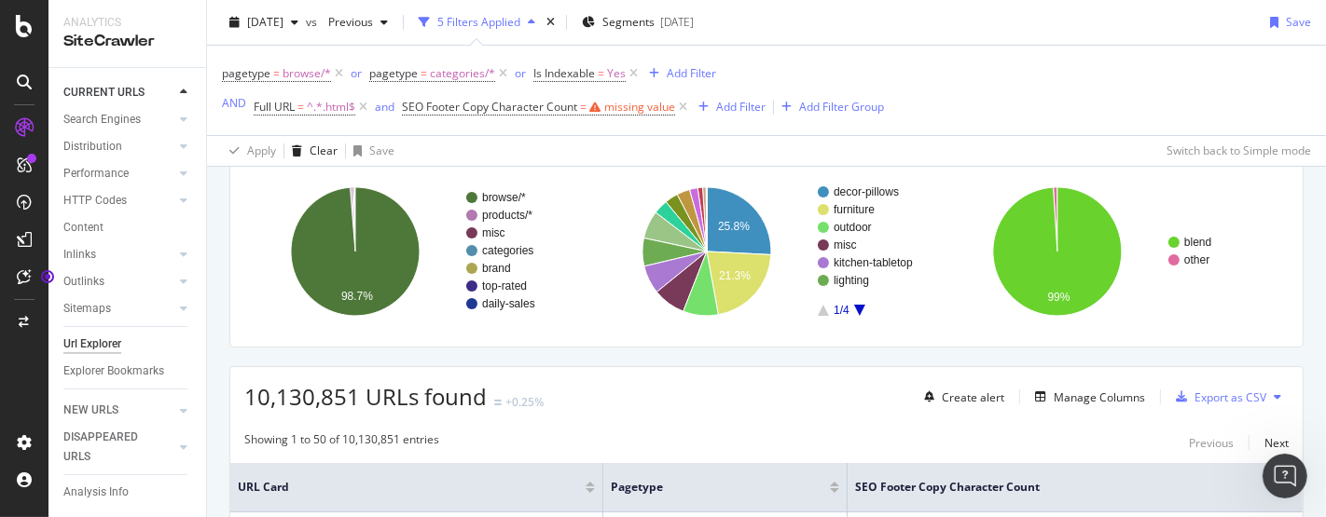
click at [692, 149] on div "Apply Clear Save Switch back to Simple mode" at bounding box center [766, 150] width 1119 height 31
click at [687, 107] on icon at bounding box center [683, 107] width 16 height 19
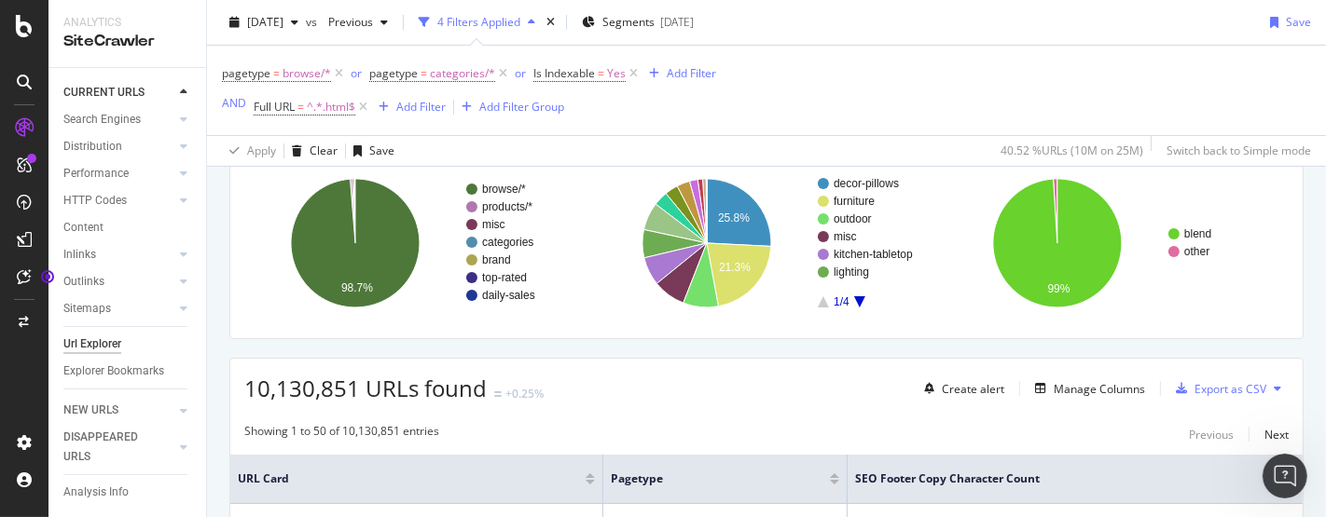
scroll to position [138, 0]
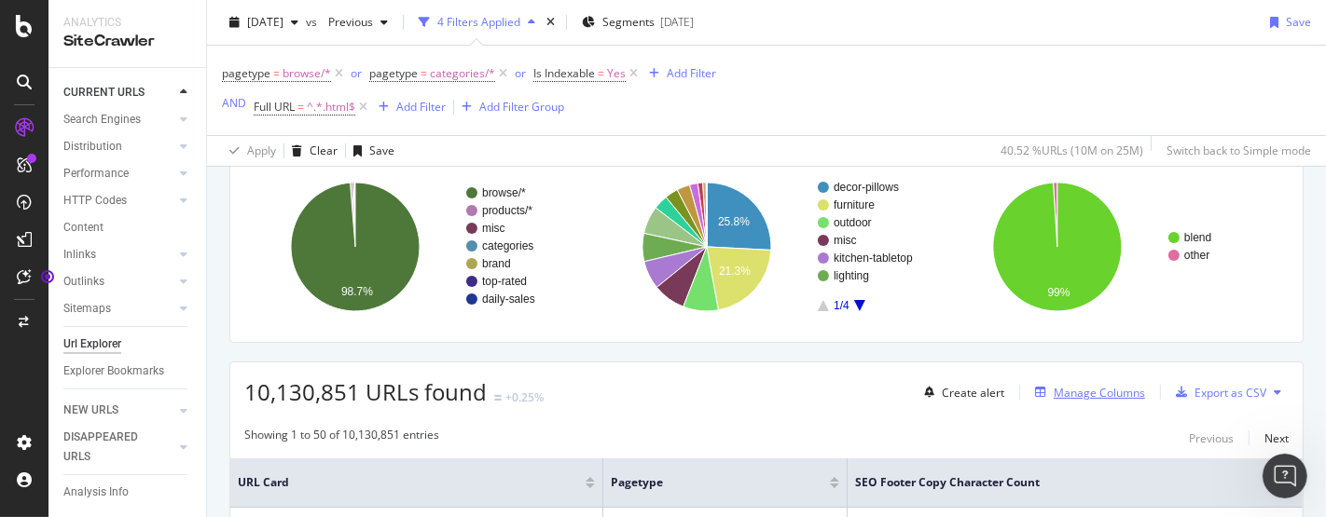
click at [1088, 392] on div "Manage Columns" at bounding box center [1099, 393] width 91 height 16
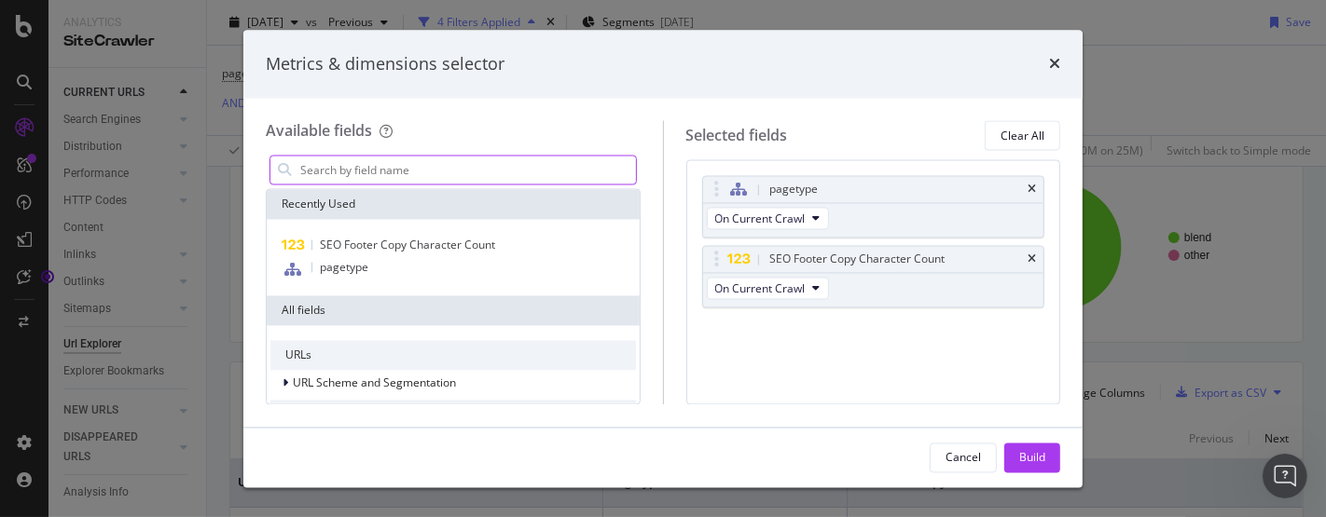
click at [436, 175] on input "modal" at bounding box center [467, 171] width 338 height 28
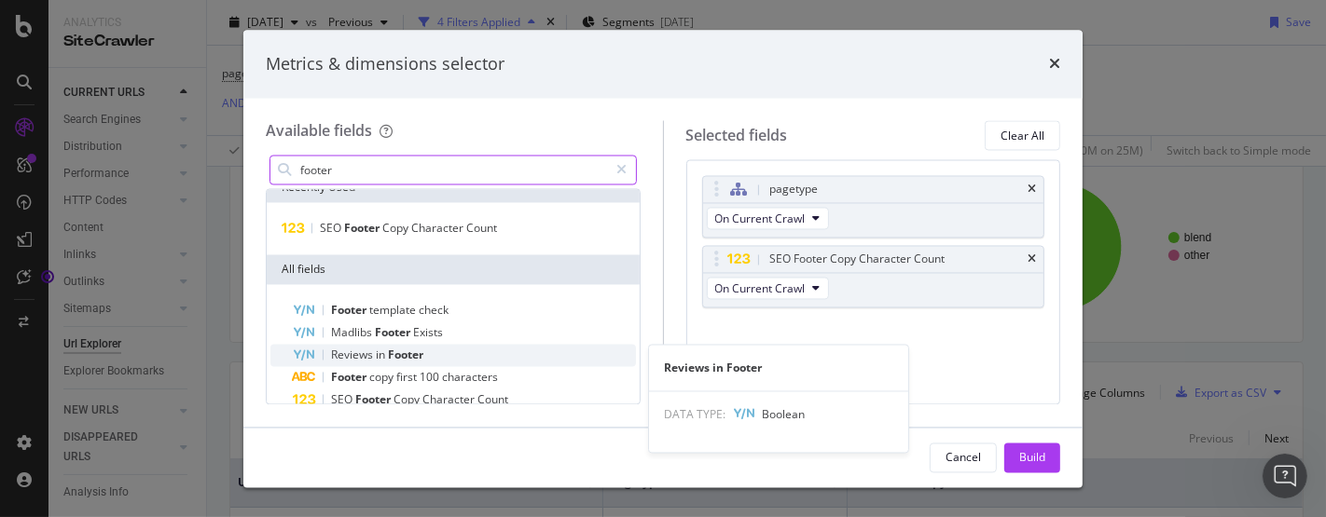
scroll to position [16, 0]
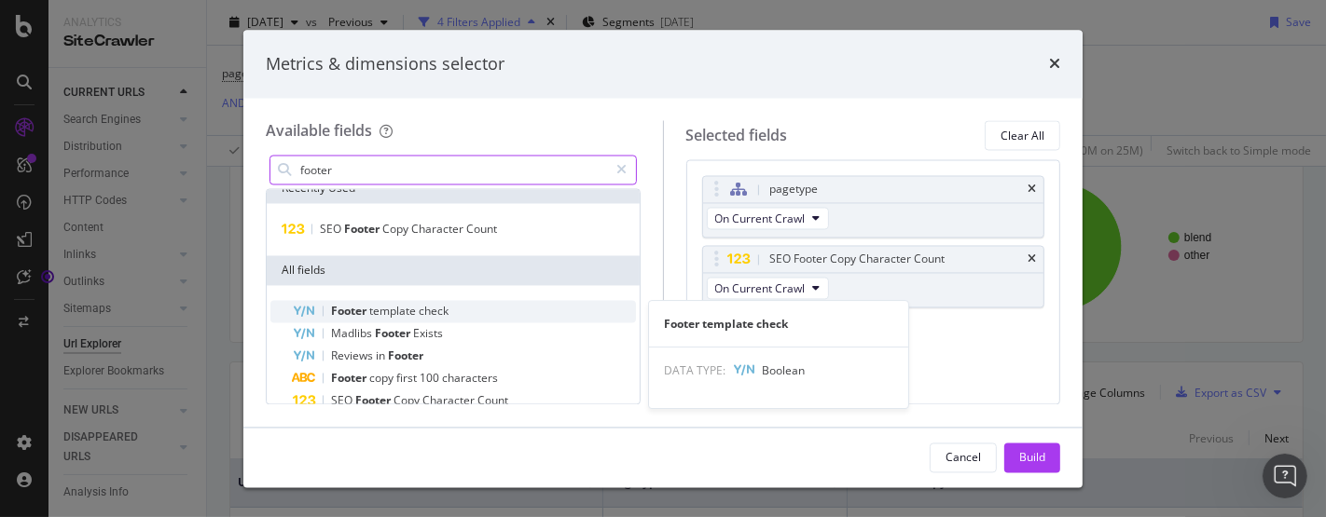
type input "footer"
click at [457, 310] on div "Footer template check" at bounding box center [464, 312] width 343 height 22
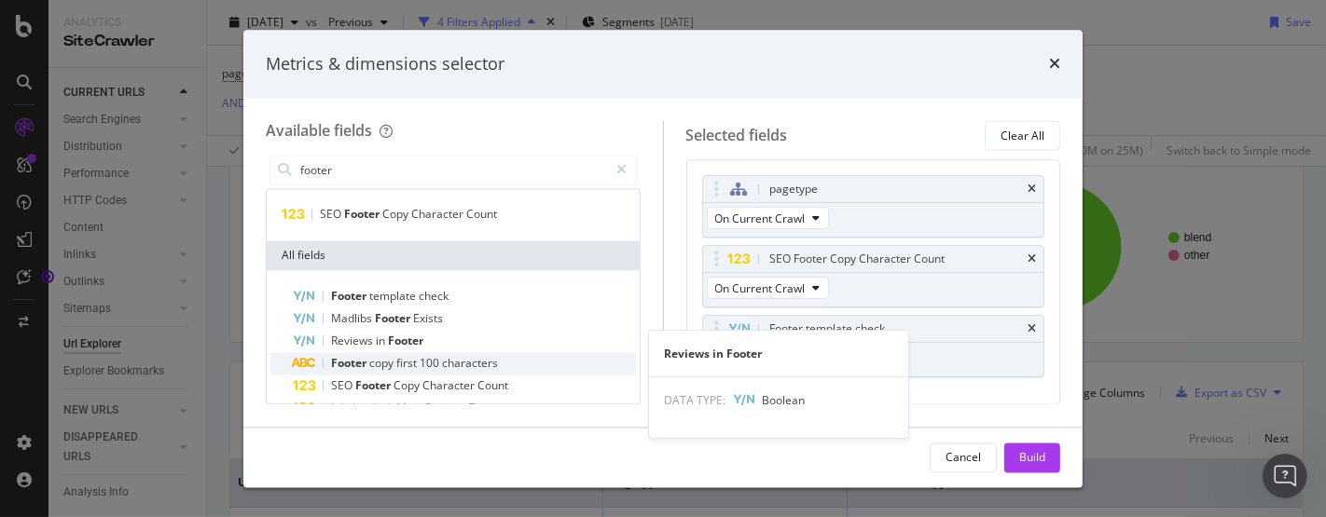
scroll to position [26, 0]
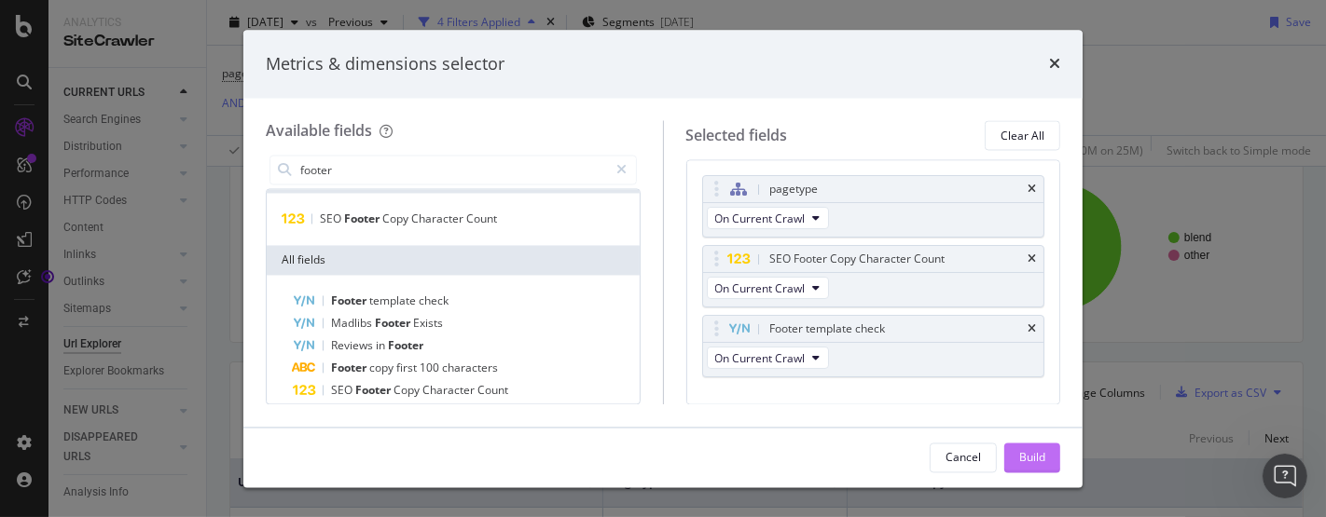
click at [1030, 446] on div "Build" at bounding box center [1032, 458] width 26 height 28
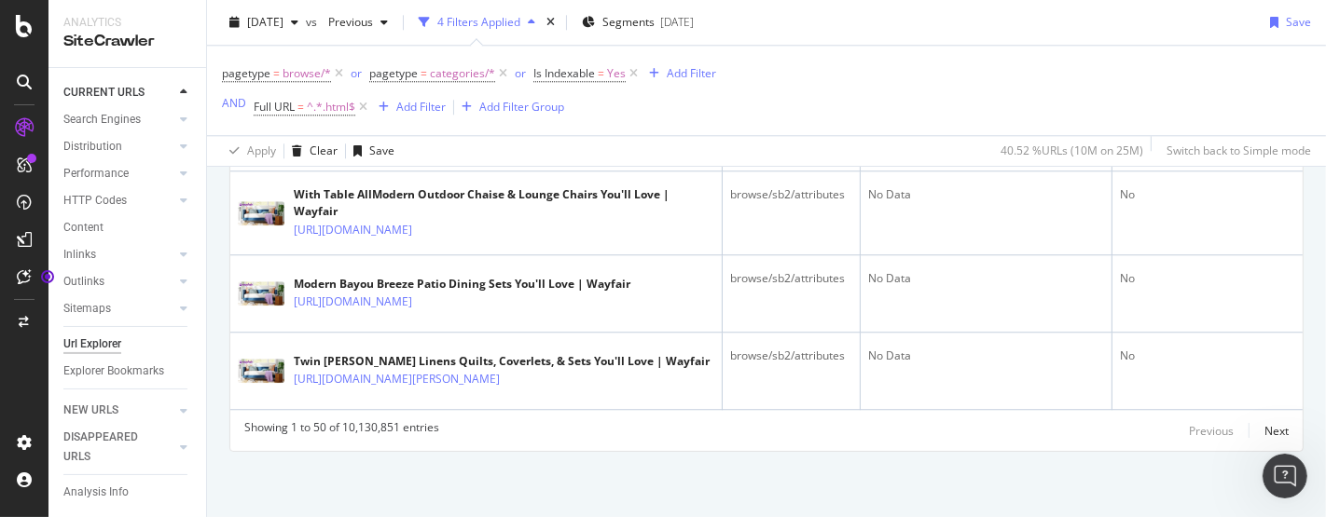
scroll to position [4565, 0]
click at [1264, 431] on div "Next" at bounding box center [1276, 431] width 24 height 16
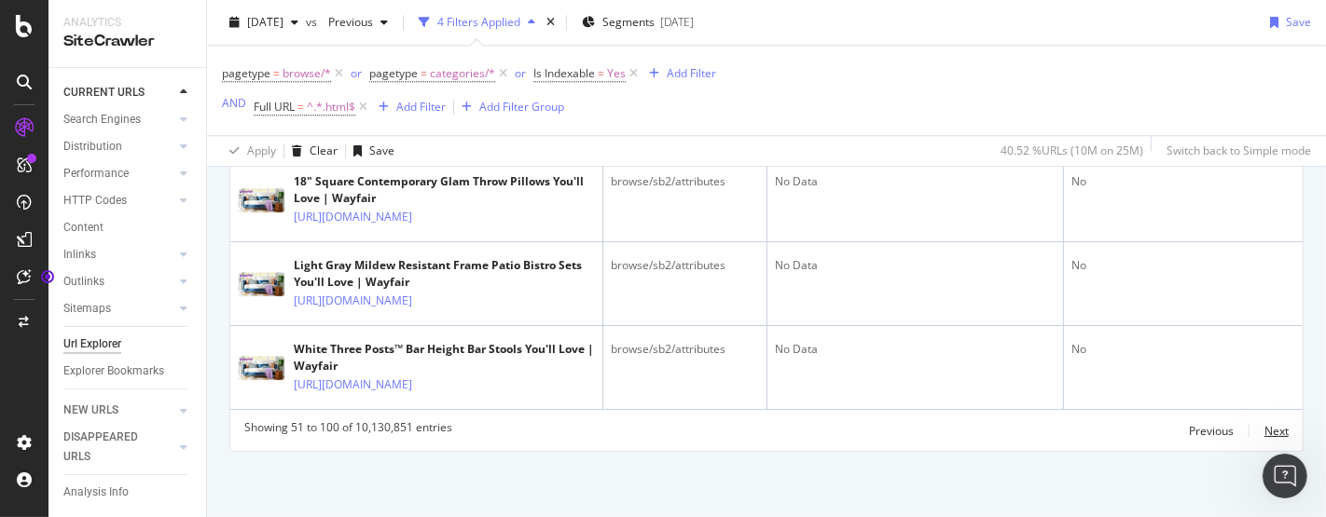
scroll to position [2028, 0]
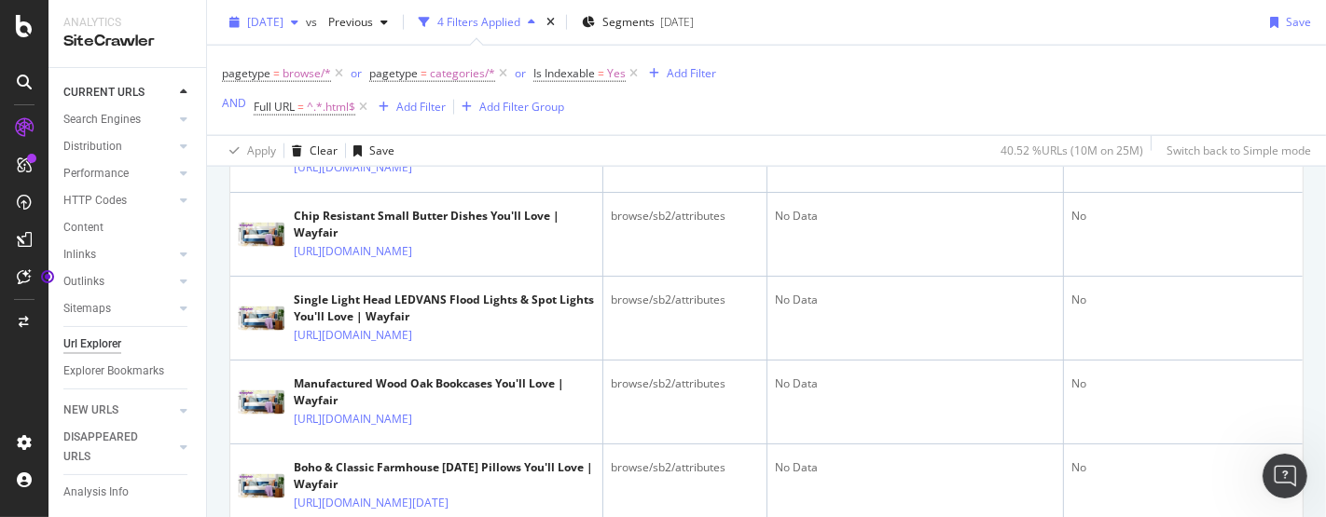
click at [283, 28] on span "[DATE]" at bounding box center [265, 22] width 36 height 16
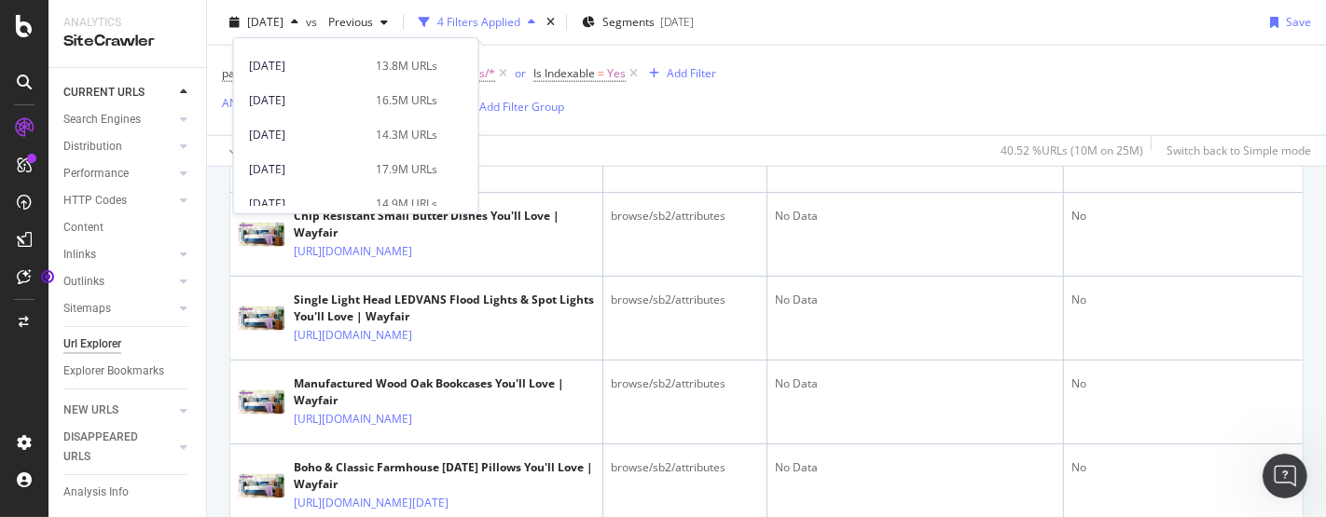
scroll to position [471, 0]
click at [365, 140] on div "[DATE]" at bounding box center [307, 136] width 116 height 17
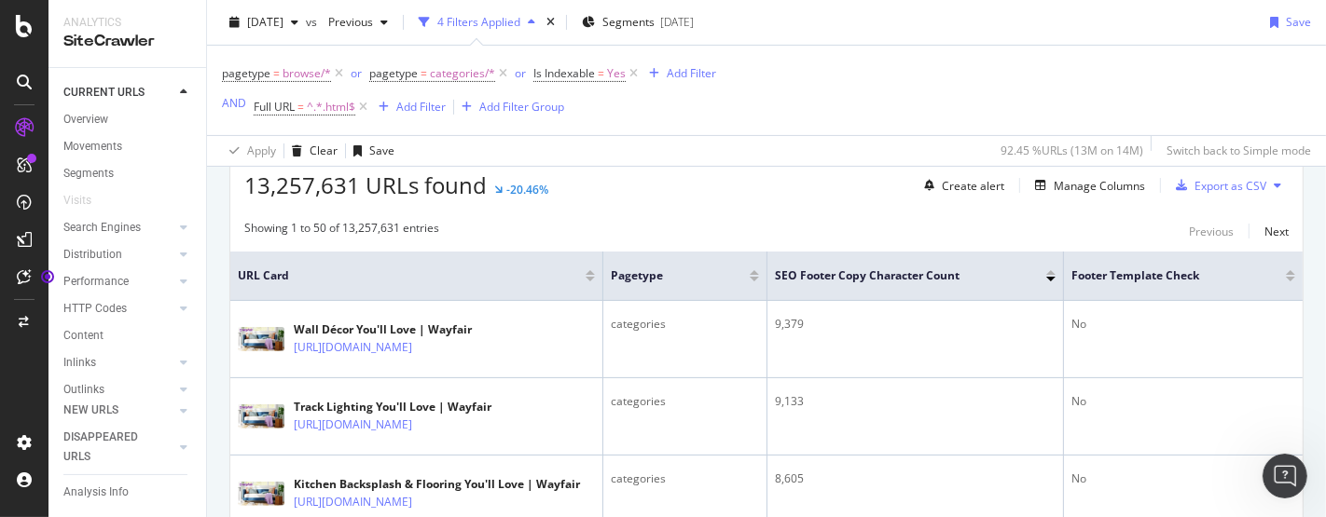
scroll to position [343, 0]
drag, startPoint x: 767, startPoint y: 277, endPoint x: 971, endPoint y: 275, distance: 203.3
click at [971, 275] on th "SEO Footer Copy Character Count" at bounding box center [915, 278] width 296 height 49
copy span "SEO Footer Copy Character Count"
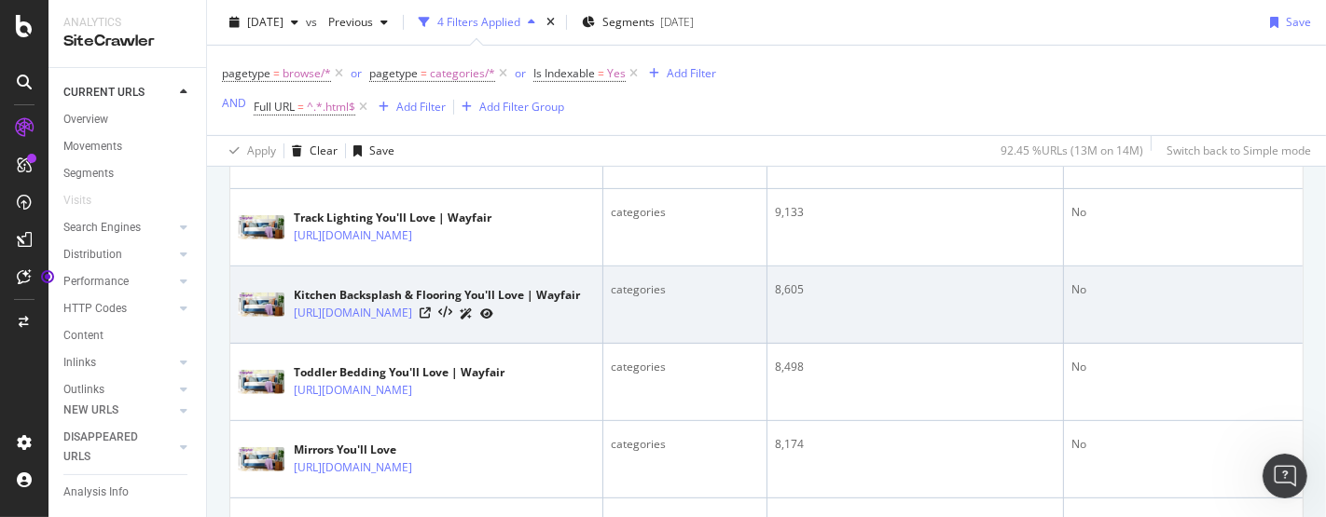
scroll to position [365, 0]
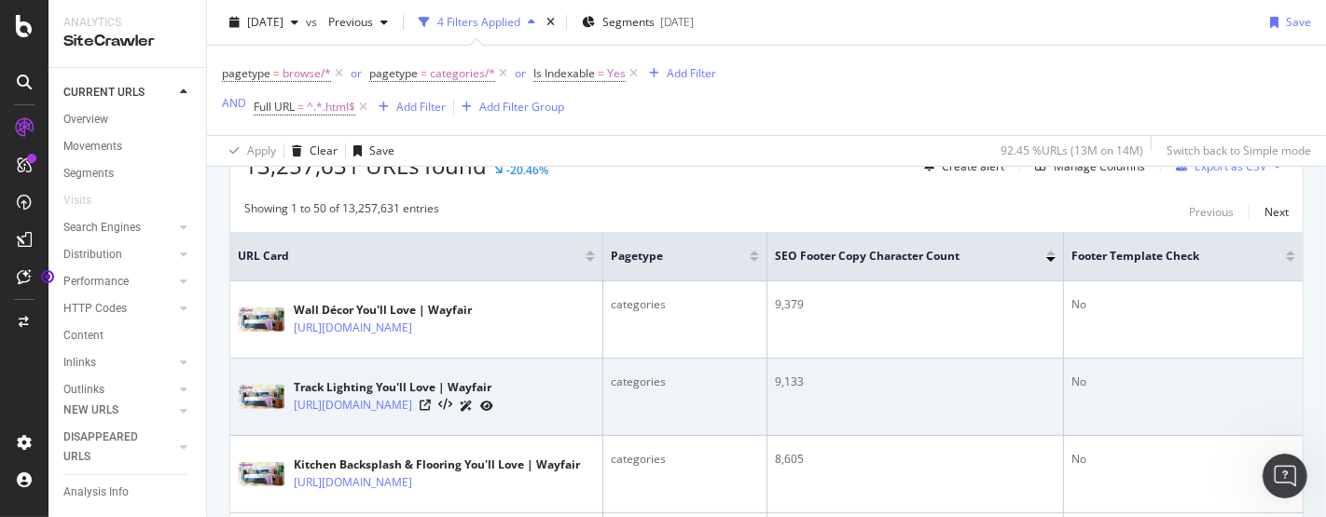
click at [833, 391] on div "9,133" at bounding box center [915, 382] width 281 height 17
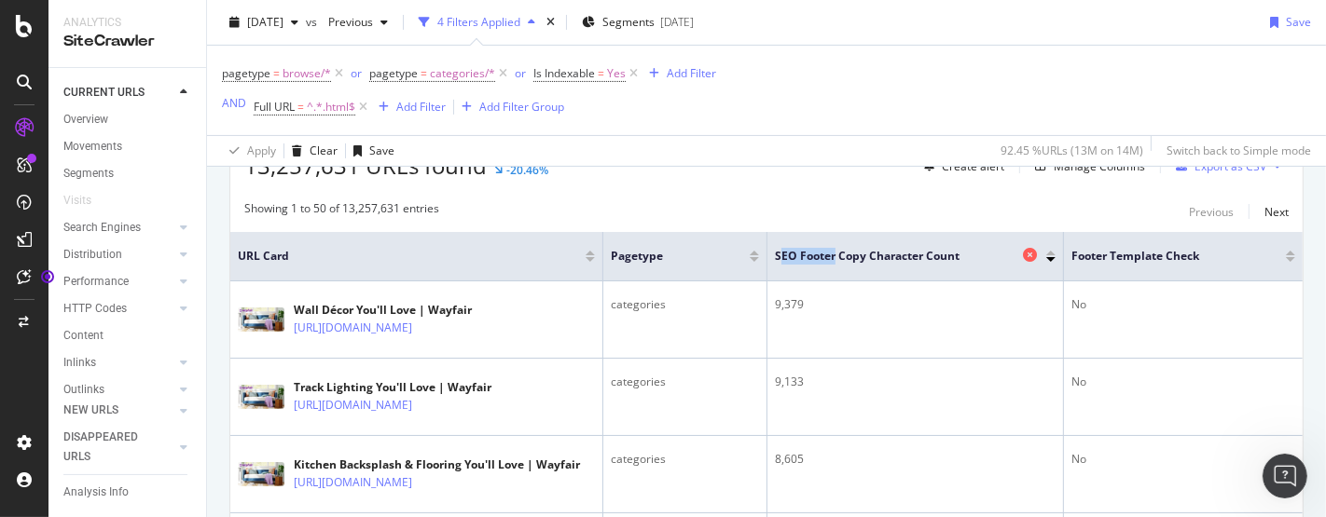
drag, startPoint x: 781, startPoint y: 249, endPoint x: 894, endPoint y: 262, distance: 113.6
click at [894, 262] on span "SEO Footer Copy Character Count" at bounding box center [896, 256] width 243 height 17
click at [916, 250] on span "SEO Footer Copy Character Count" at bounding box center [896, 256] width 243 height 17
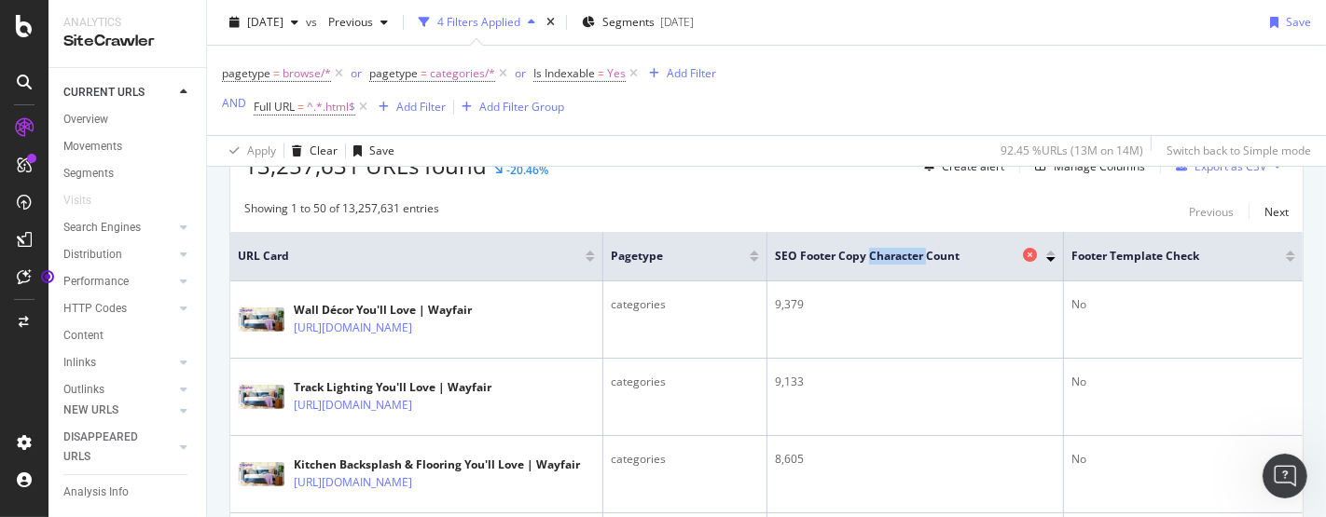
click at [916, 250] on span "SEO Footer Copy Character Count" at bounding box center [896, 256] width 243 height 17
click at [809, 202] on div "Showing 1 to 50 of 13,257,631 entries Previous Next" at bounding box center [766, 211] width 1072 height 22
drag, startPoint x: 778, startPoint y: 250, endPoint x: 878, endPoint y: 259, distance: 100.2
click at [878, 259] on span "SEO Footer Copy Character Count" at bounding box center [896, 256] width 243 height 17
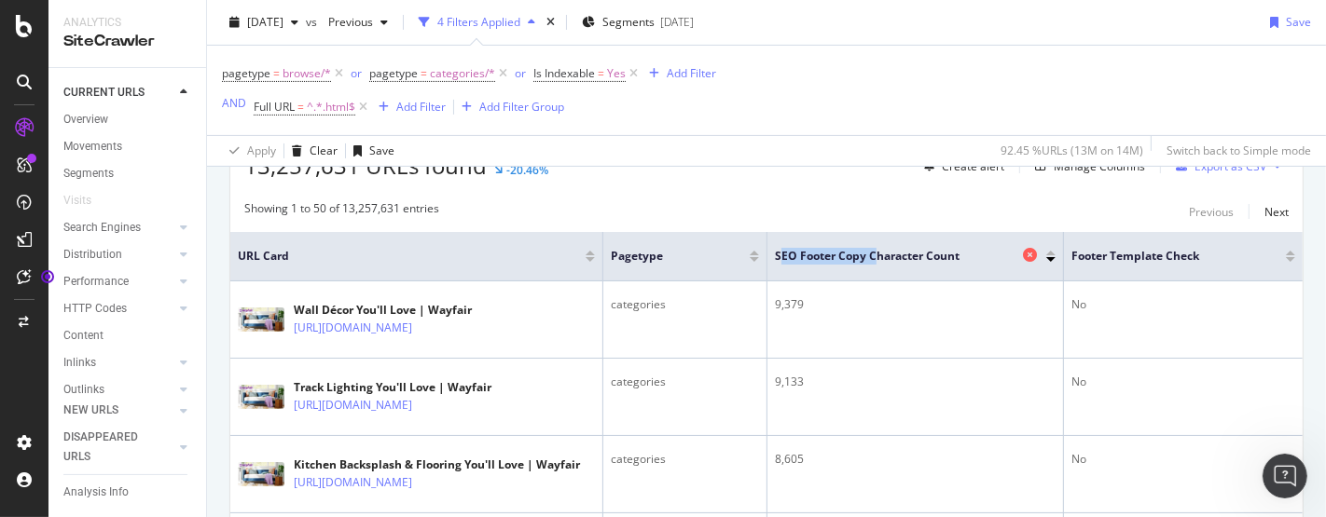
click at [870, 256] on span "SEO Footer Copy Character Count" at bounding box center [896, 256] width 243 height 17
click at [380, 37] on div "[DATE] vs Previous 4 Filters Applied Segments [DATE] Save" at bounding box center [766, 25] width 1119 height 37
click at [373, 16] on span "Previous" at bounding box center [347, 22] width 52 height 16
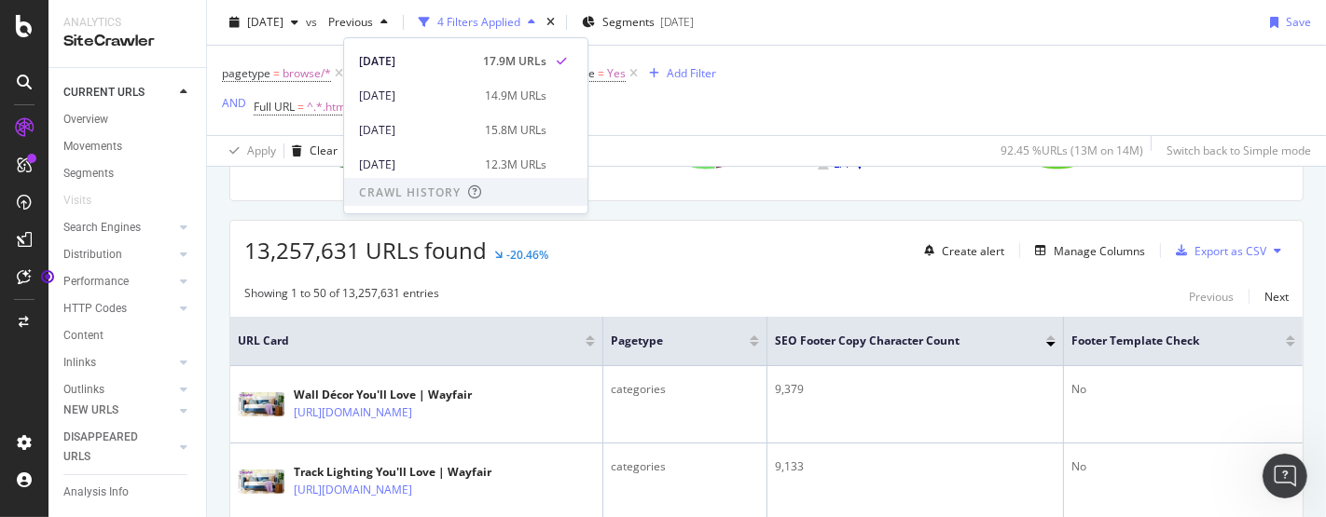
scroll to position [0, 0]
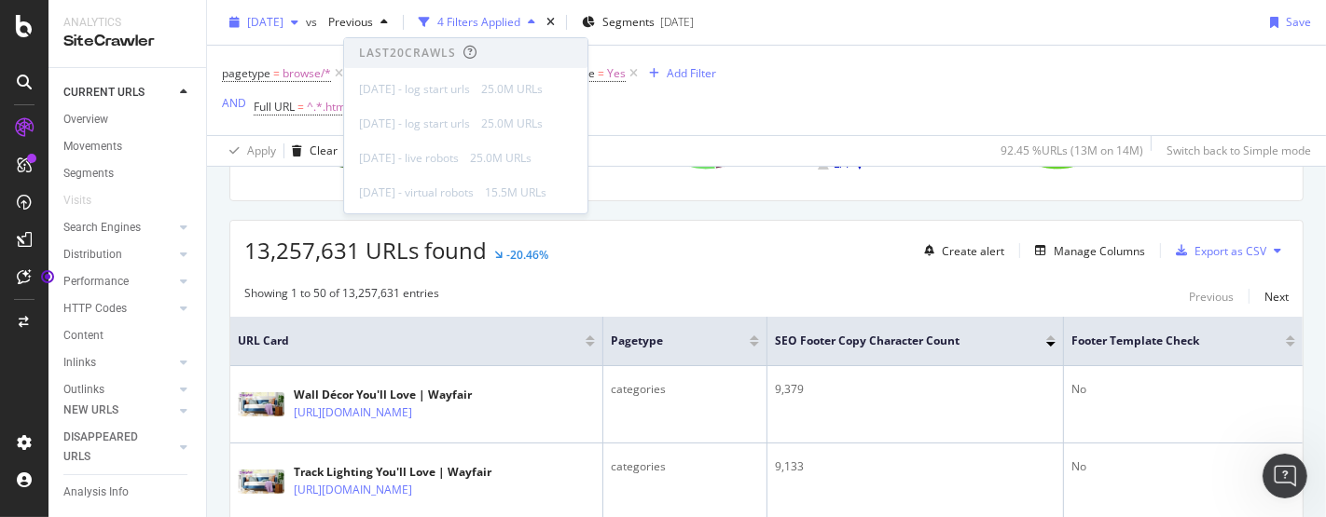
click at [282, 9] on div "[DATE]" at bounding box center [264, 22] width 84 height 28
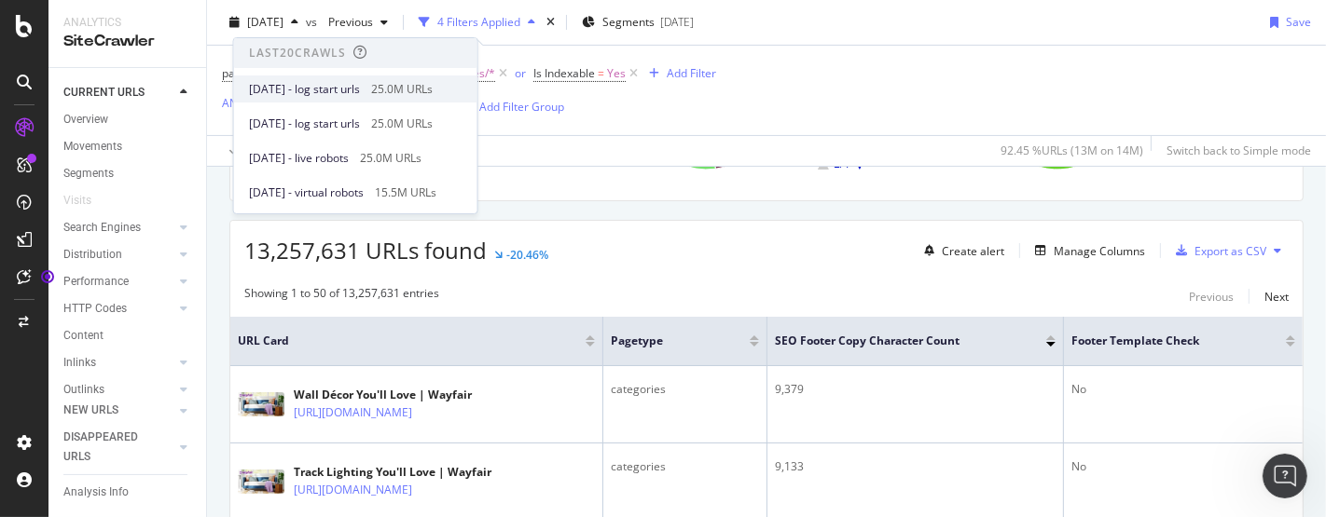
click at [396, 97] on div "[DATE] - log start urls 25.0M URLs" at bounding box center [355, 89] width 243 height 27
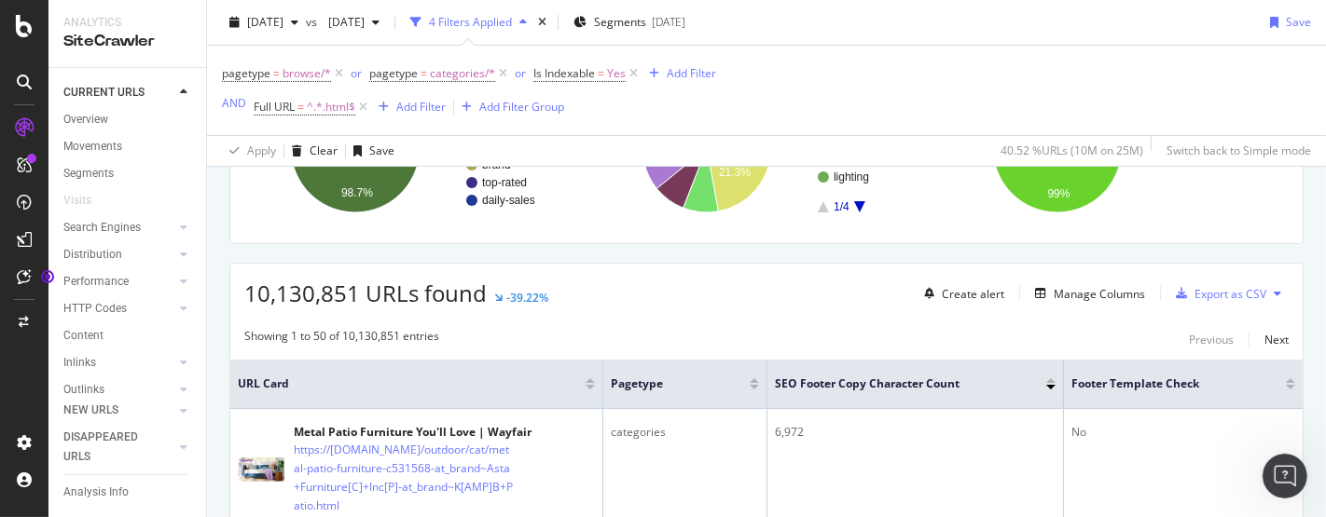
scroll to position [237, 0]
click at [1262, 382] on icon at bounding box center [1269, 383] width 14 height 14
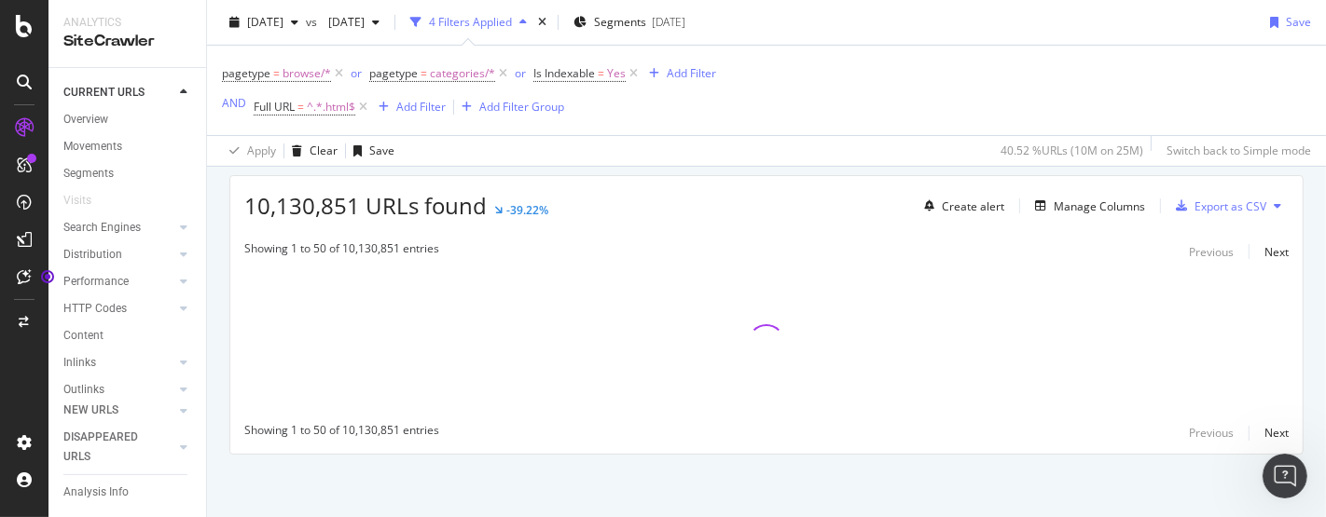
scroll to position [323, 0]
click at [1068, 200] on div "Manage Columns" at bounding box center [1099, 208] width 91 height 16
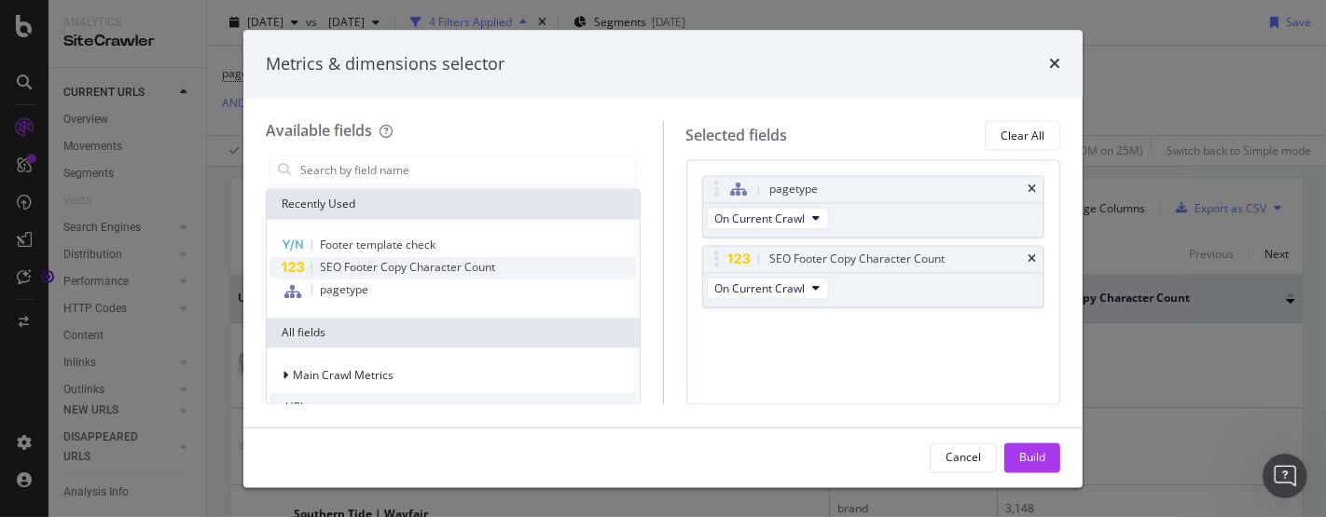
click at [486, 262] on span "SEO Footer Copy Character Count" at bounding box center [407, 268] width 175 height 16
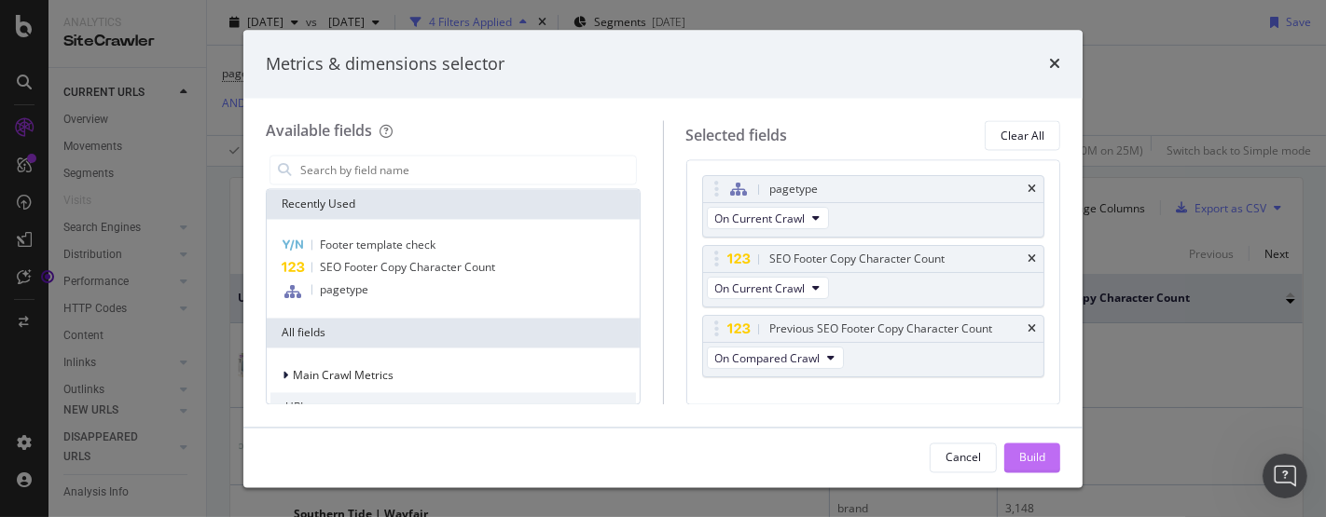
click at [1057, 462] on button "Build" at bounding box center [1032, 458] width 56 height 30
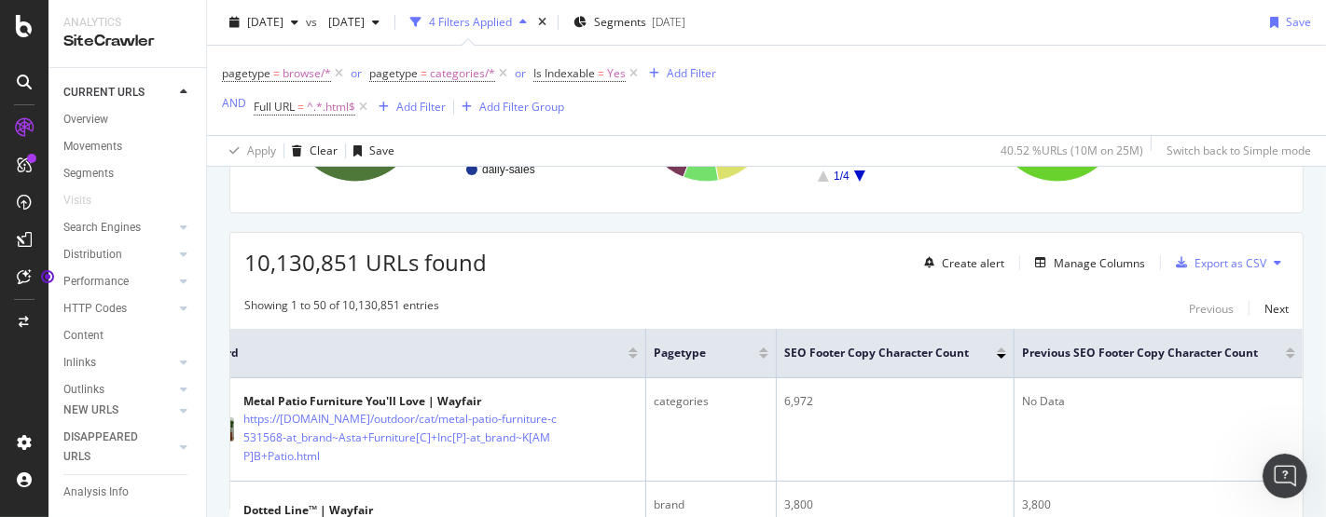
scroll to position [0, 61]
click at [1286, 354] on div at bounding box center [1290, 356] width 9 height 5
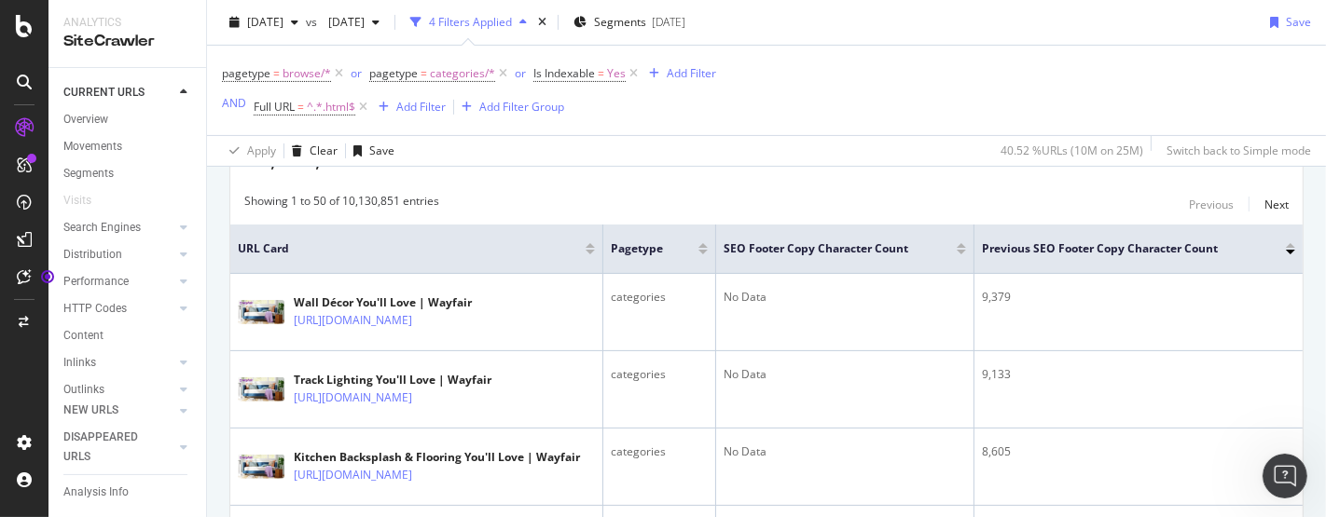
scroll to position [373, 0]
drag, startPoint x: 722, startPoint y: 241, endPoint x: 916, endPoint y: 241, distance: 194.9
click at [916, 241] on th "SEO Footer Copy Character Count" at bounding box center [845, 248] width 258 height 49
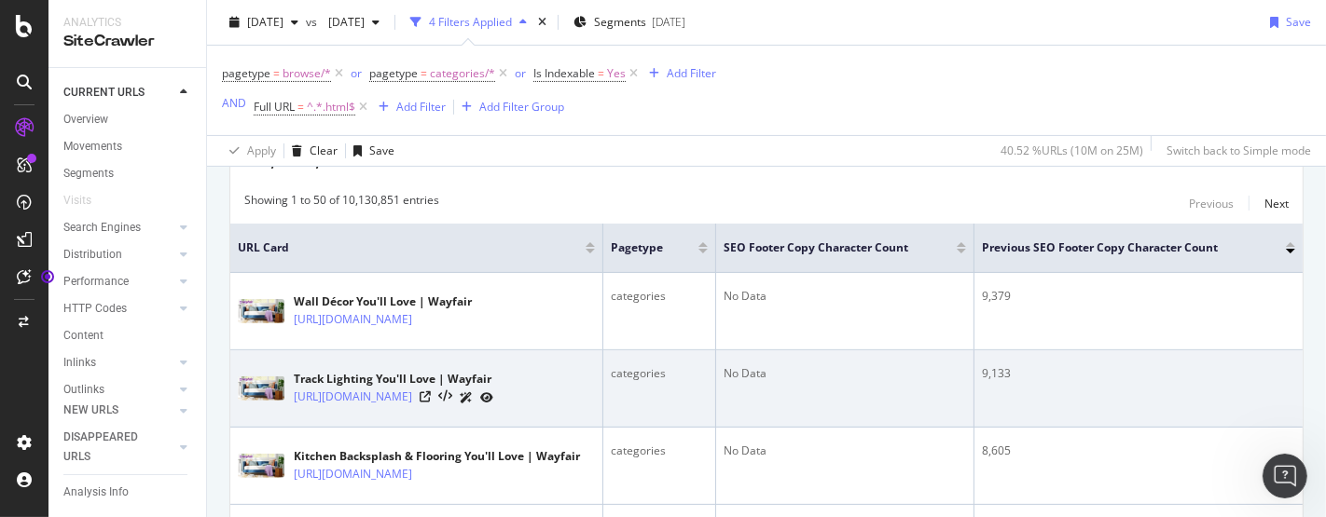
click at [1044, 417] on td "9,133" at bounding box center [1138, 389] width 328 height 77
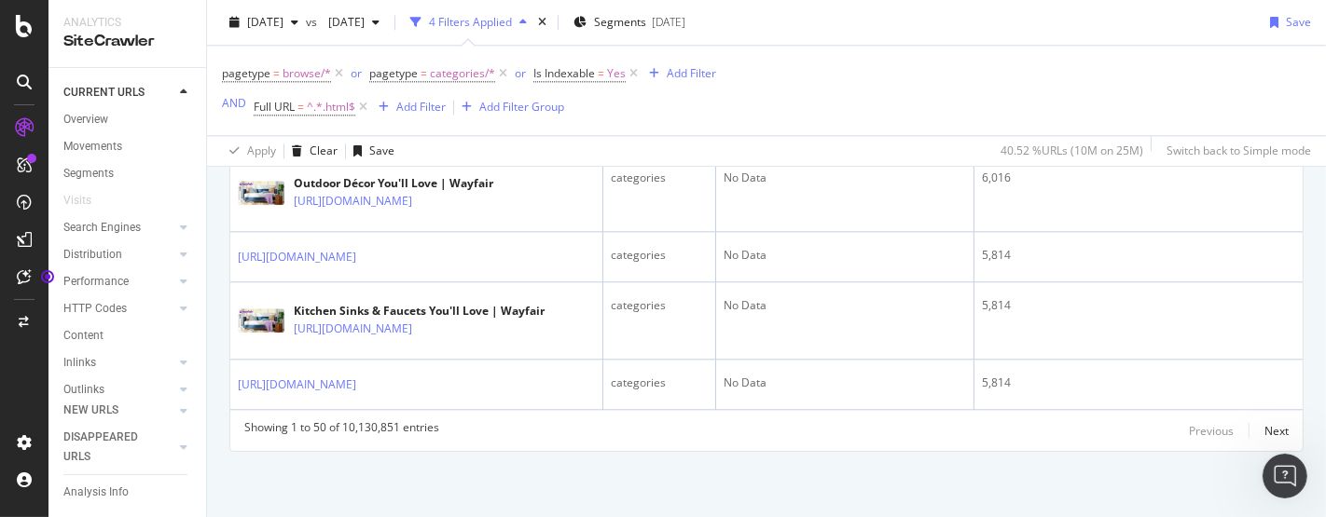
scroll to position [4482, 0]
click at [1264, 423] on div "Next" at bounding box center [1276, 431] width 24 height 16
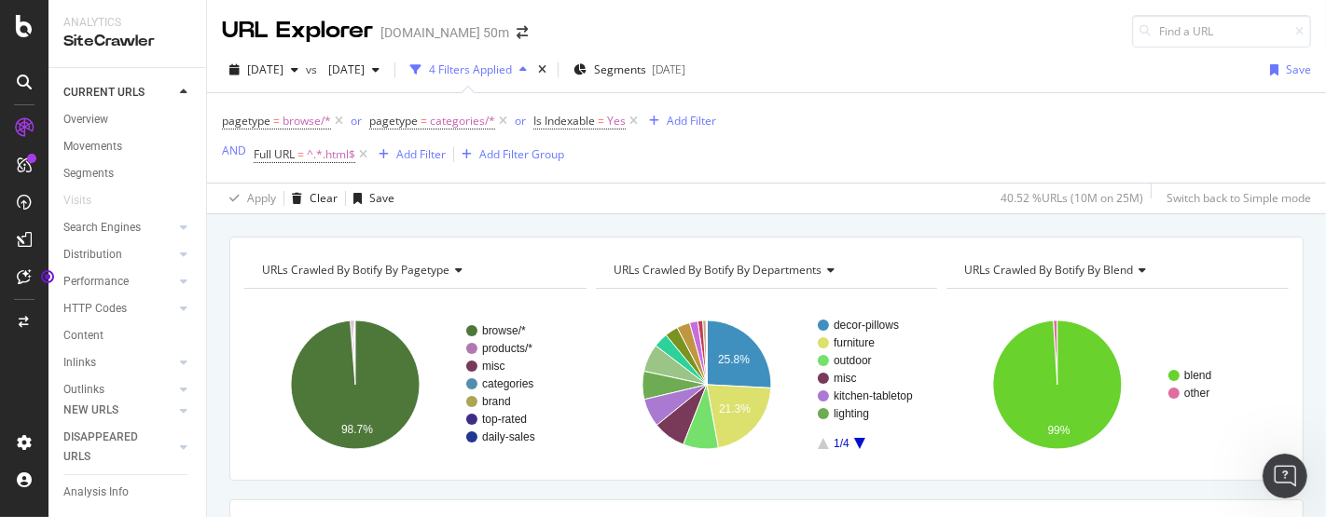
scroll to position [253, 0]
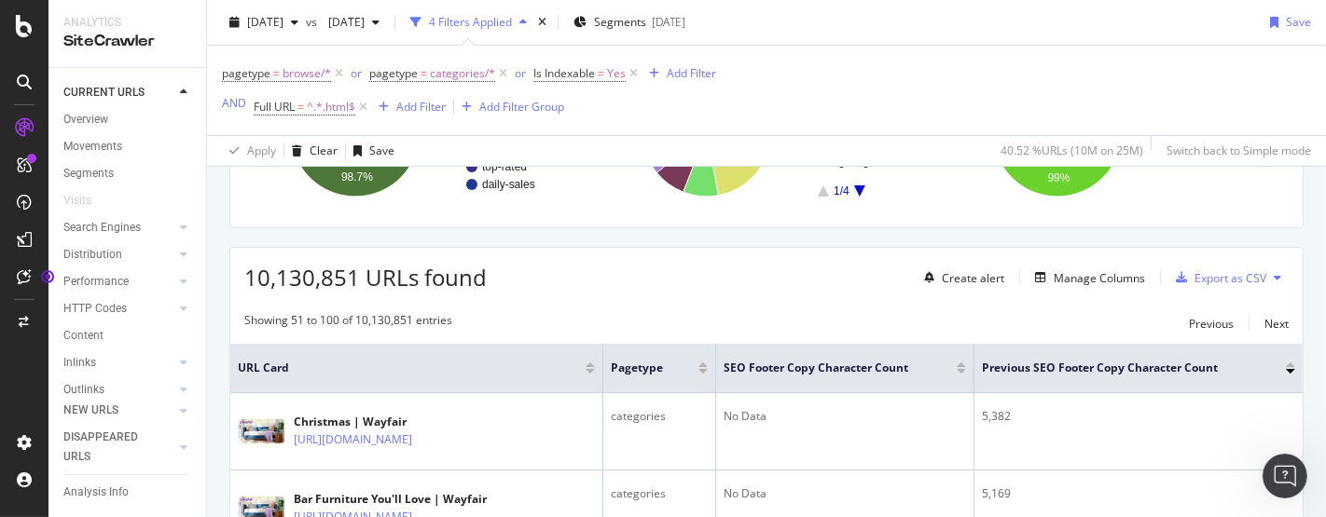
click at [892, 113] on div "pagetype = browse/* or pagetype = categories/* or Is Indexable = Yes Add Filter…" at bounding box center [766, 91] width 1089 height 90
click at [365, 28] on span "[DATE]" at bounding box center [343, 22] width 44 height 16
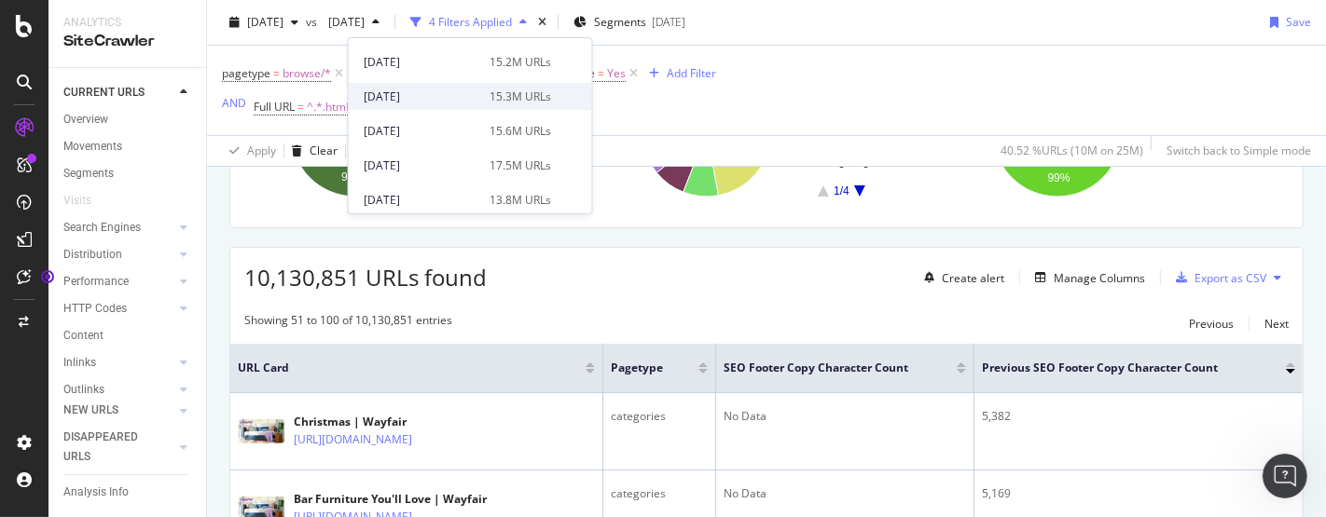
scroll to position [163, 0]
click at [551, 128] on div "15.6M URLs" at bounding box center [520, 133] width 62 height 17
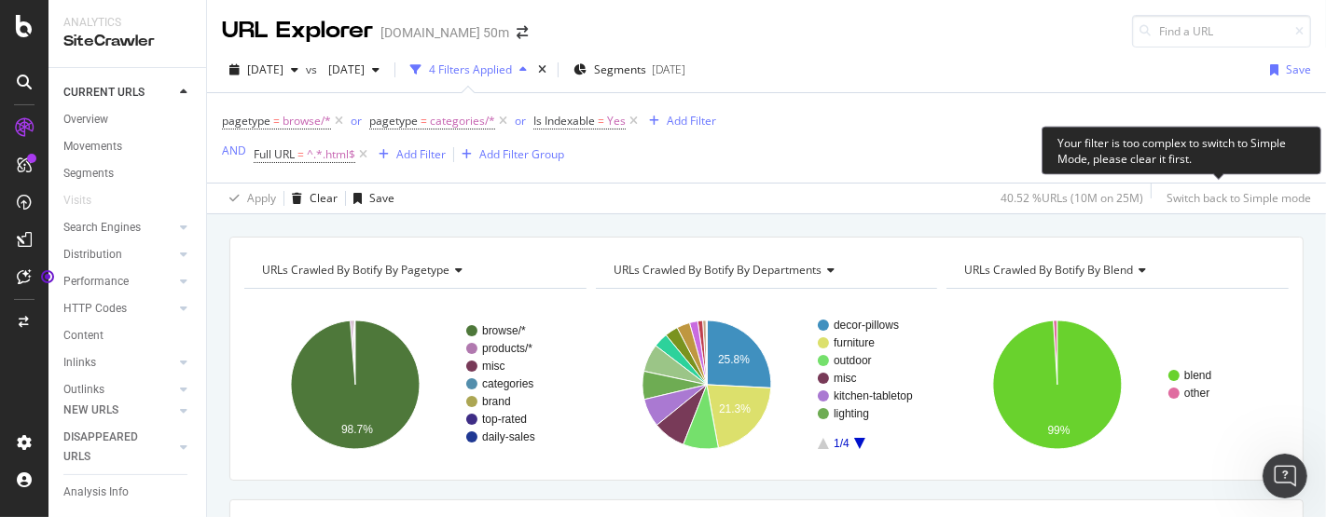
drag, startPoint x: 1191, startPoint y: 193, endPoint x: 1188, endPoint y: 153, distance: 40.2
click at [1188, 153] on div "Your filter is too complex to switch to Simple Mode, please clear it first." at bounding box center [1181, 150] width 280 height 48
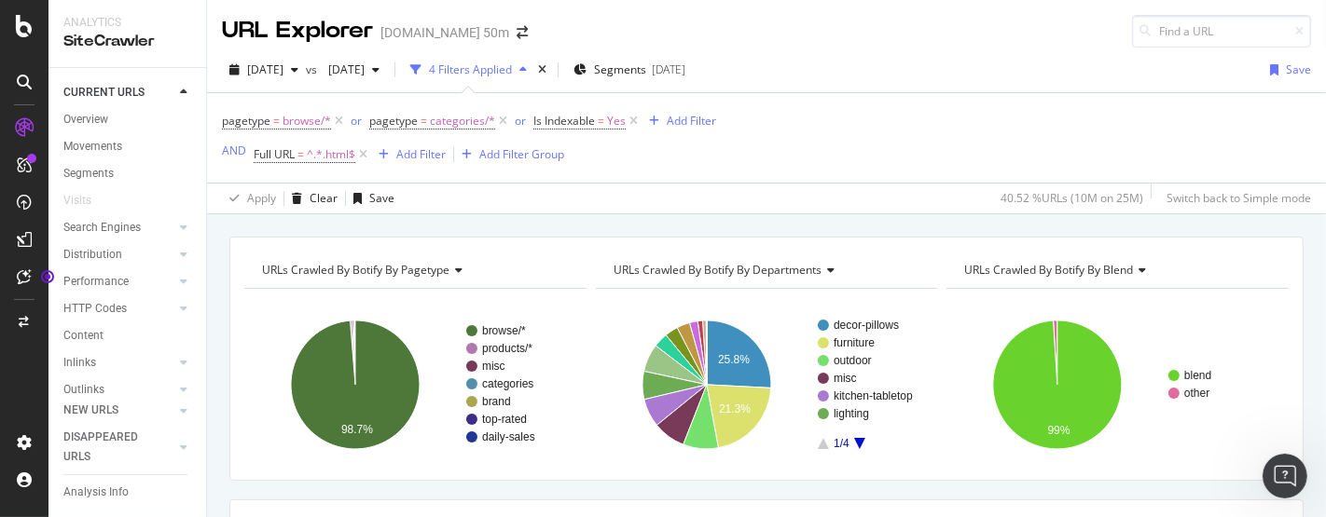
click at [836, 104] on div "pagetype = browse/* or pagetype = categories/* or Is Indexable = Yes Add Filter…" at bounding box center [766, 138] width 1089 height 90
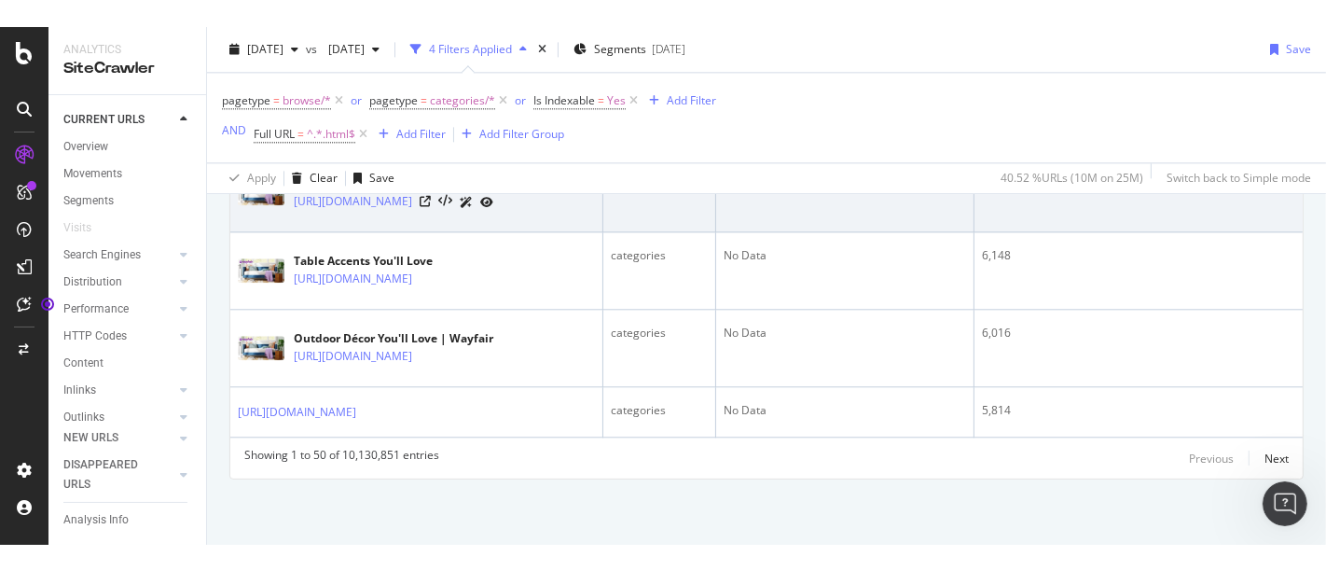
scroll to position [4323, 0]
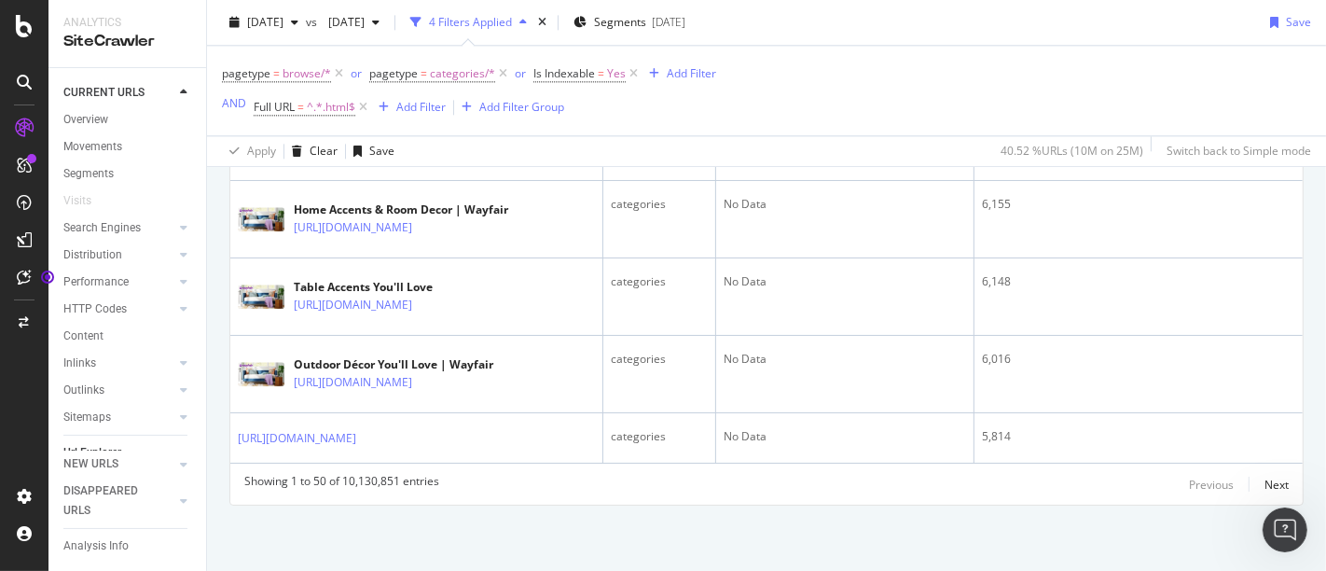
click at [1136, 62] on div "pagetype = browse/* or pagetype = categories/* or Is Indexable = Yes Add Filter…" at bounding box center [766, 91] width 1089 height 90
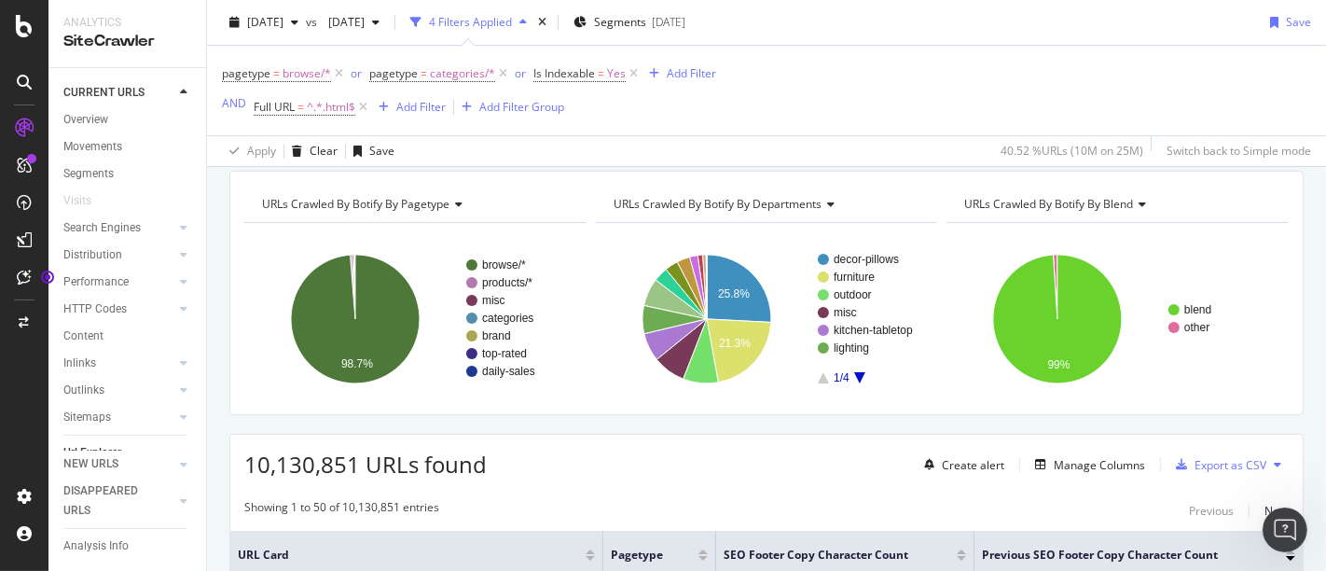
scroll to position [0, 0]
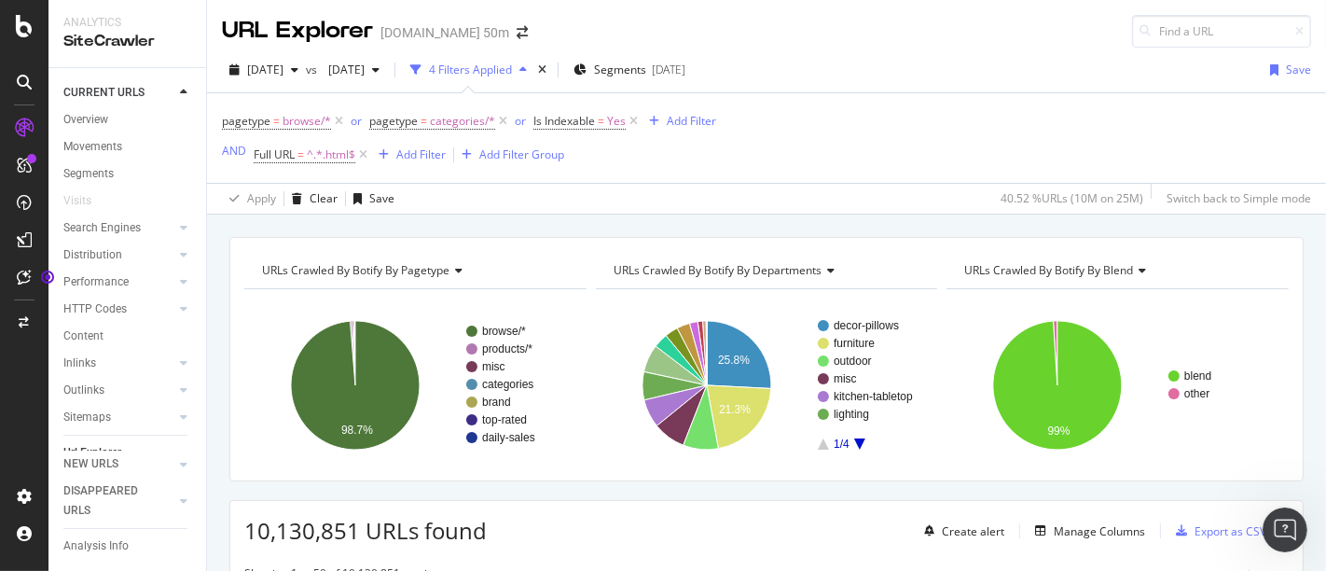
click at [1155, 154] on div "pagetype = browse/* or pagetype = categories/* or Is Indexable = Yes Add Filter…" at bounding box center [766, 138] width 1089 height 90
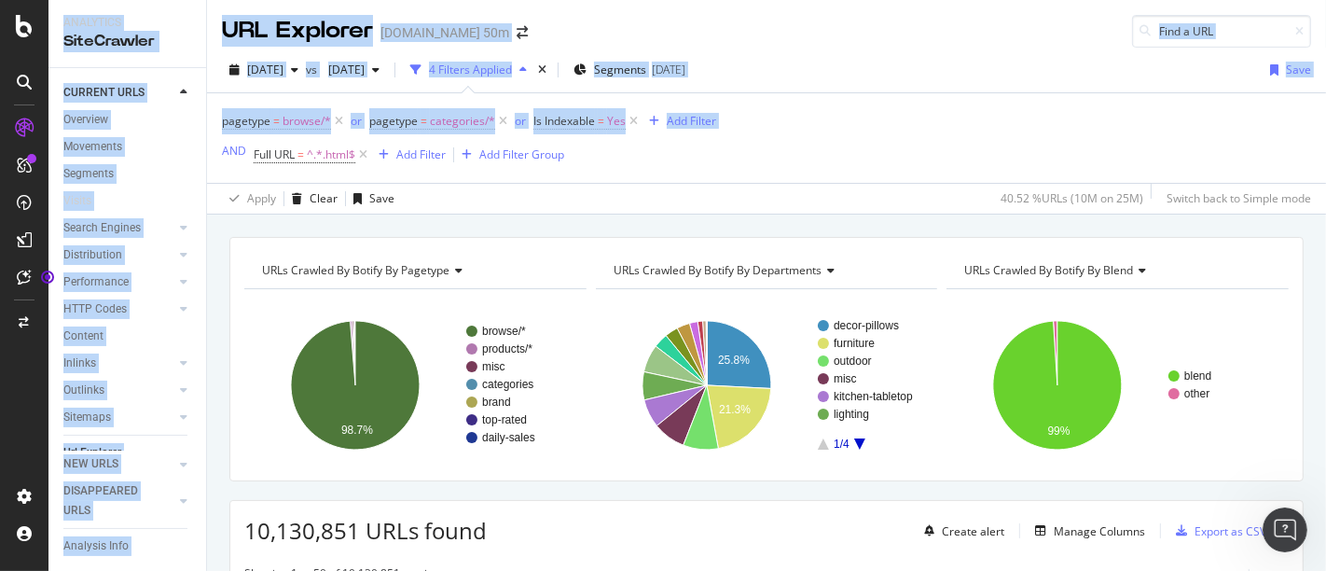
drag, startPoint x: 1155, startPoint y: 154, endPoint x: 708, endPoint y: -45, distance: 489.6
click at [708, 0] on html "Analytics SiteCrawler CURRENT URLS Overview Movements Segments Visits Search En…" at bounding box center [663, 285] width 1326 height 571
click at [1131, 144] on div "pagetype = browse/* or pagetype = categories/* or Is Indexable = Yes Add Filter…" at bounding box center [766, 138] width 1089 height 90
